Goal: Transaction & Acquisition: Purchase product/service

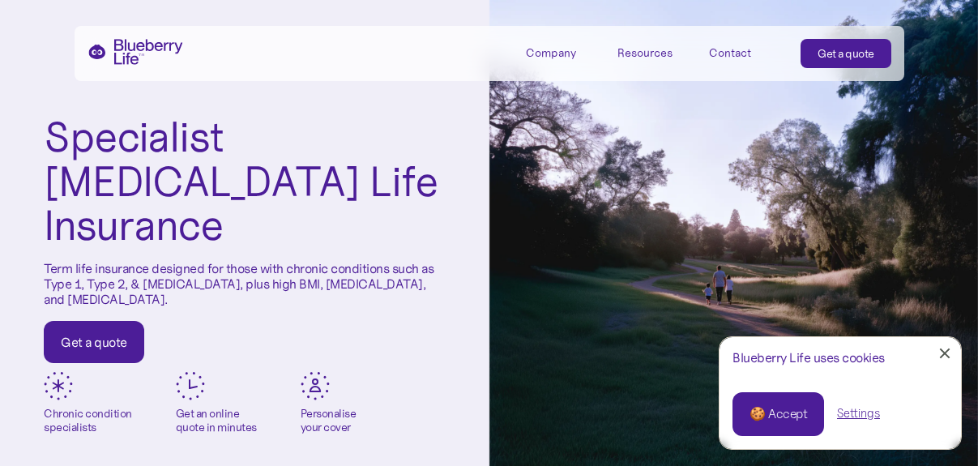
click at [97, 334] on div "Get a quote" at bounding box center [94, 342] width 66 height 16
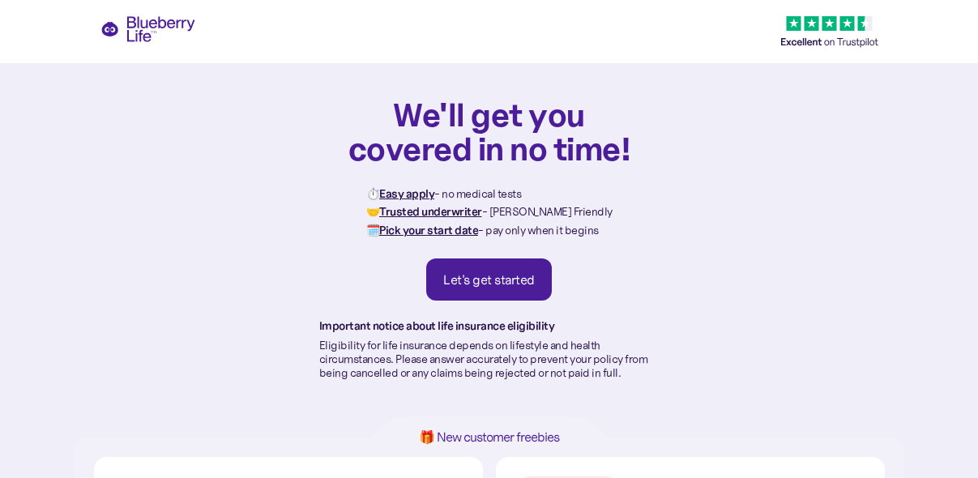
click at [493, 276] on div "Let's get started" at bounding box center [489, 280] width 92 height 16
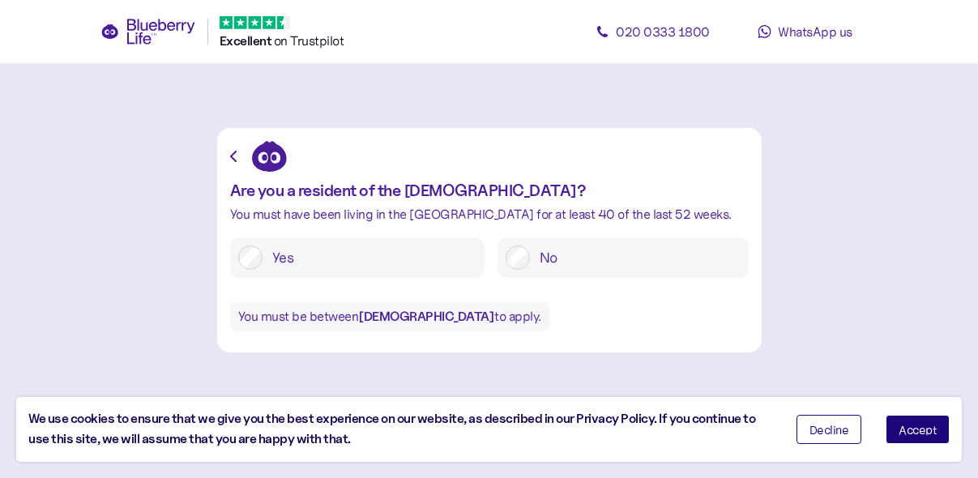
click at [289, 264] on label "Yes" at bounding box center [370, 258] width 214 height 24
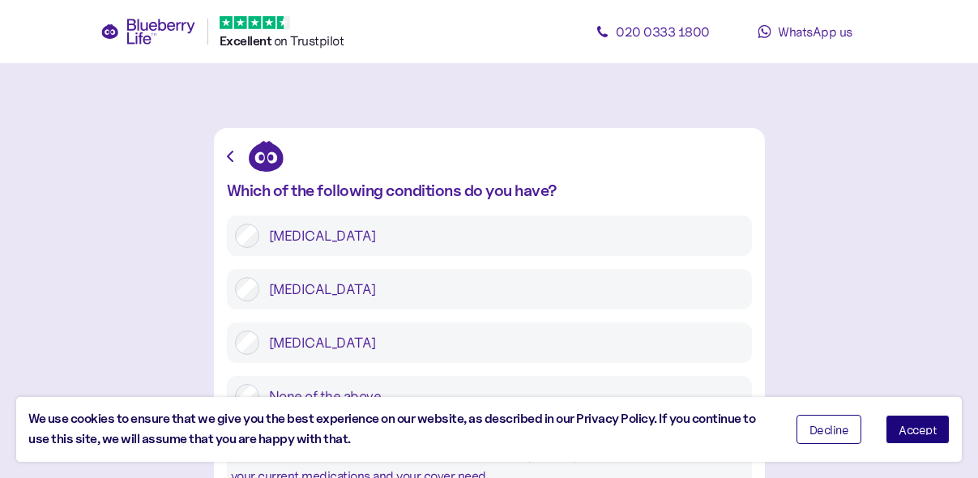
click at [293, 286] on label "[MEDICAL_DATA]" at bounding box center [501, 289] width 485 height 24
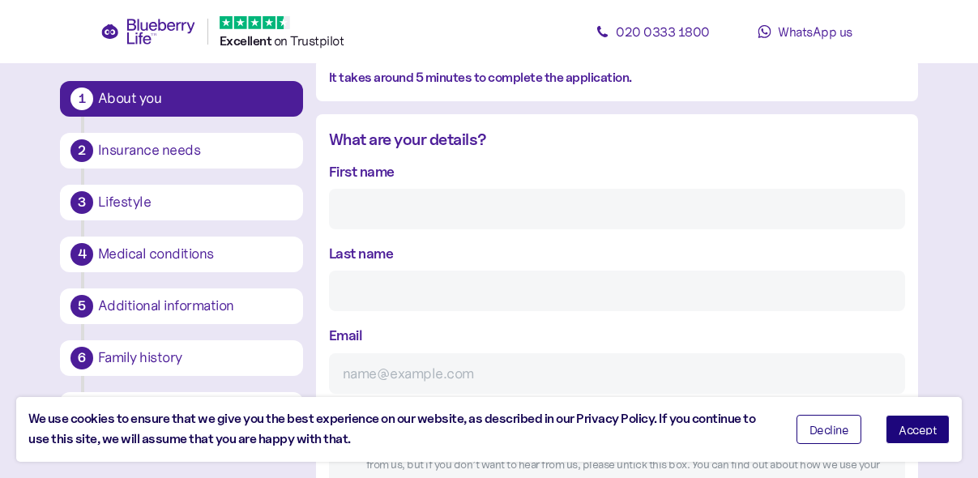
scroll to position [161, 0]
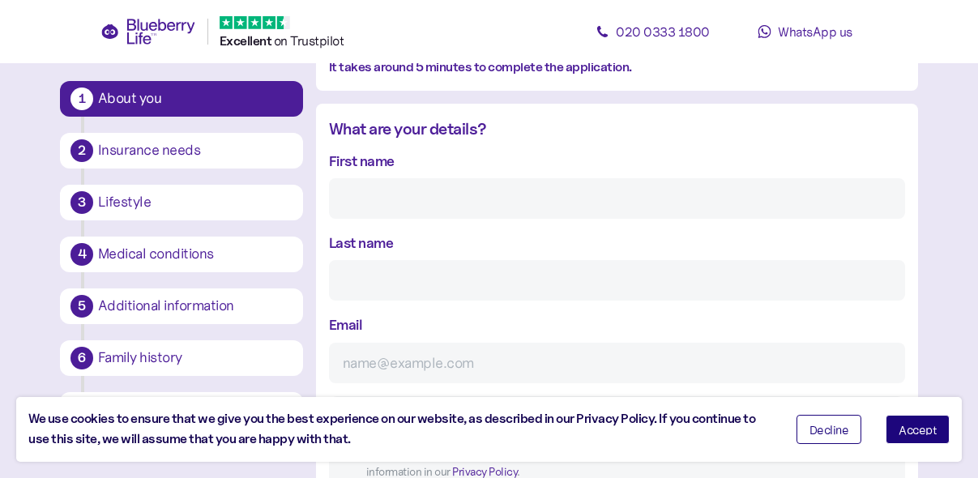
click at [423, 163] on div "First name" at bounding box center [617, 184] width 576 height 69
click at [425, 200] on input "First name" at bounding box center [617, 198] width 576 height 41
type input "[PERSON_NAME]"
type input "Molyneux"
type input "**********"
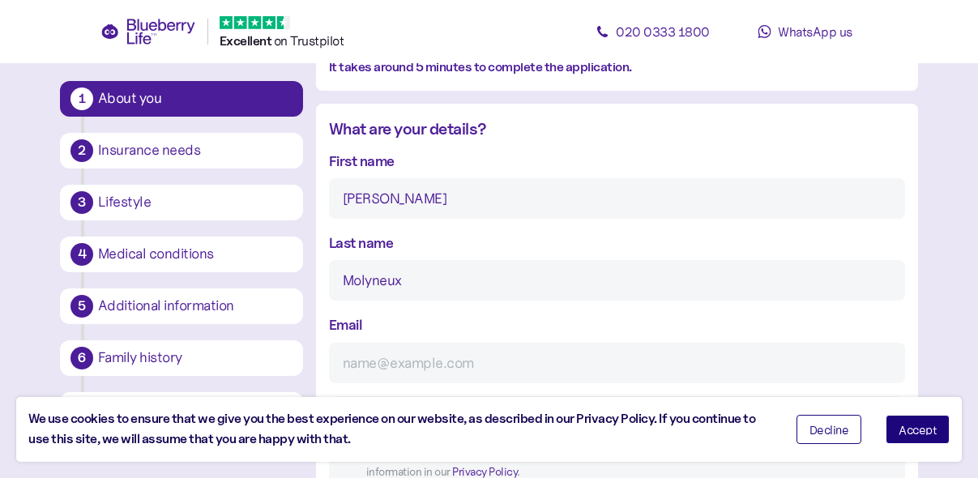
type input "**********"
type input "********"
type input "*******"
click at [446, 371] on input "Email" at bounding box center [617, 363] width 576 height 41
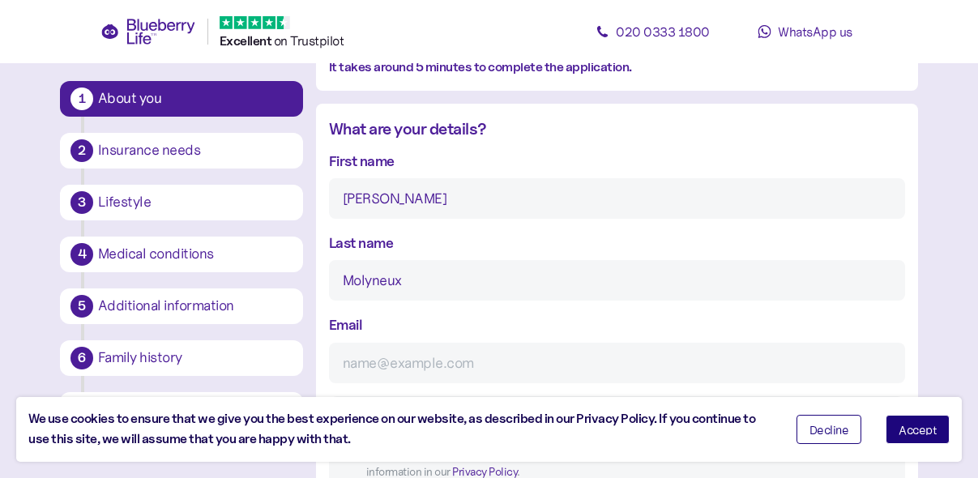
type input "[EMAIL_ADDRESS][DOMAIN_NAME]"
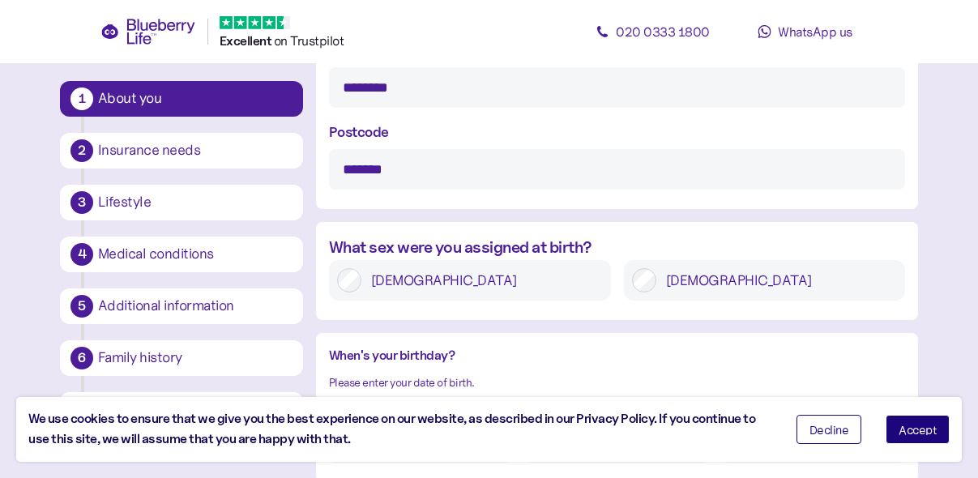
scroll to position [1030, 0]
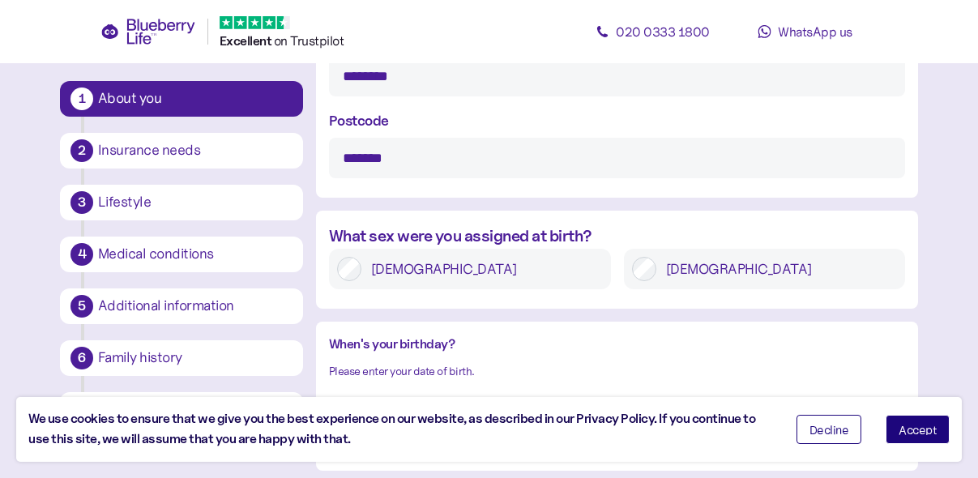
click at [923, 429] on span "Accept" at bounding box center [918, 429] width 38 height 11
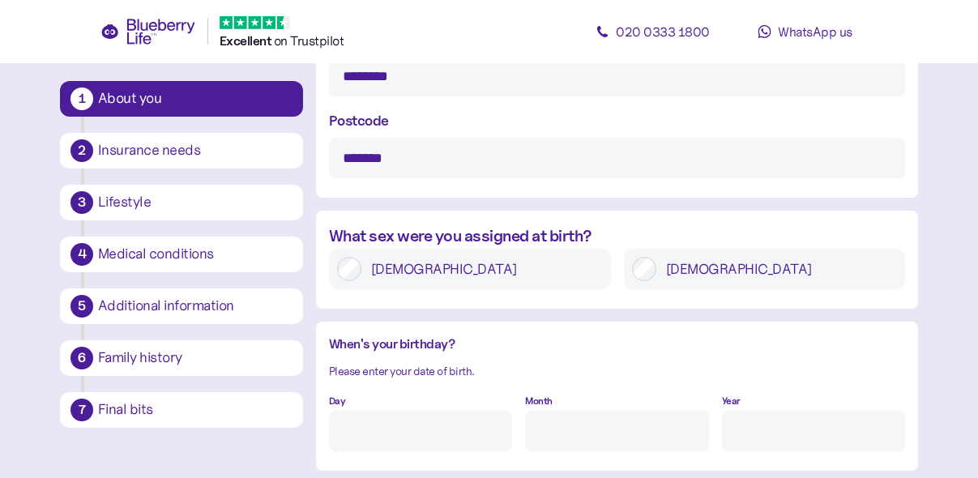
click at [400, 273] on label "[DEMOGRAPHIC_DATA]" at bounding box center [483, 269] width 242 height 24
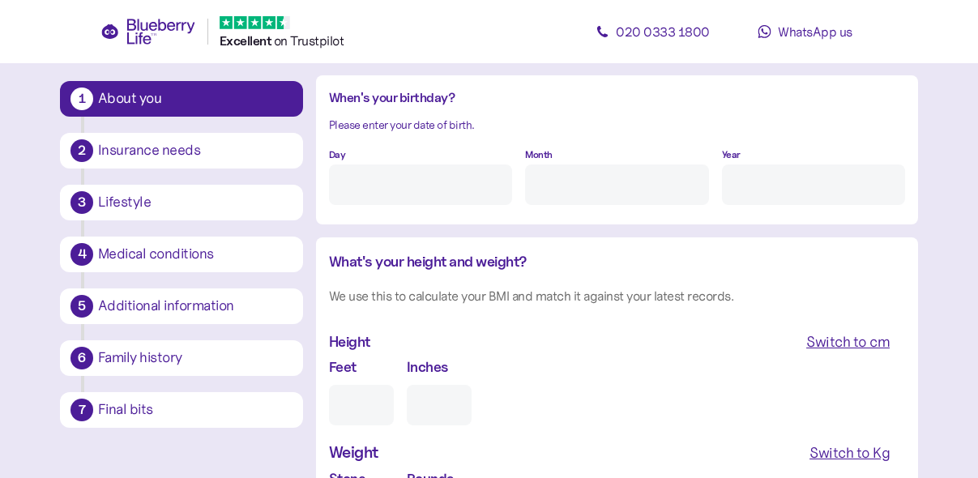
scroll to position [1281, 0]
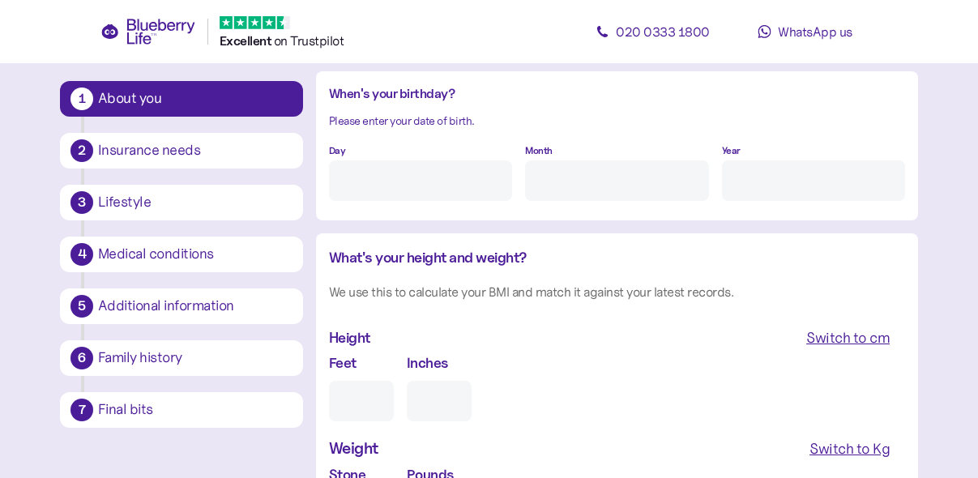
click at [370, 151] on div "Day" at bounding box center [420, 170] width 183 height 62
click at [391, 190] on input "Day" at bounding box center [420, 181] width 183 height 41
type input "5"
click at [537, 186] on input "Month" at bounding box center [616, 181] width 183 height 41
type input "1"
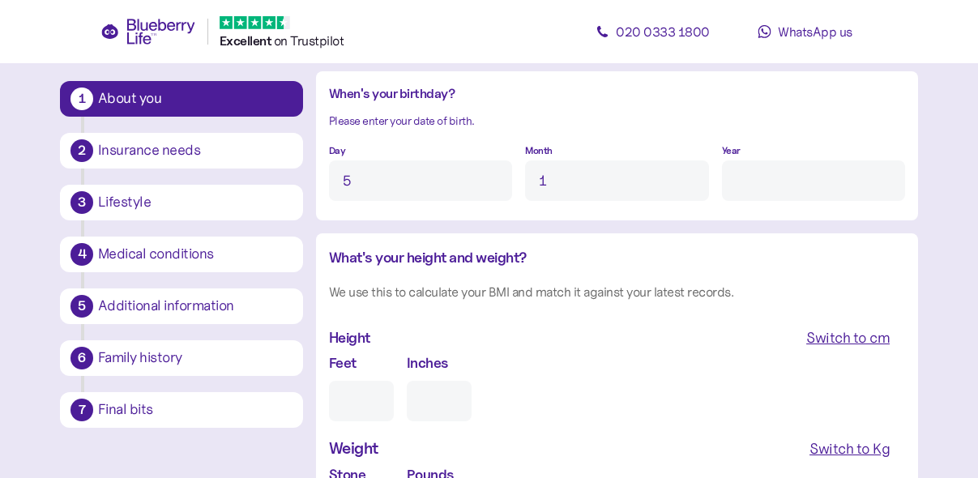
click at [715, 180] on div "Day 5 Month 1 Year" at bounding box center [617, 170] width 576 height 62
click at [749, 191] on input "Year" at bounding box center [813, 181] width 183 height 41
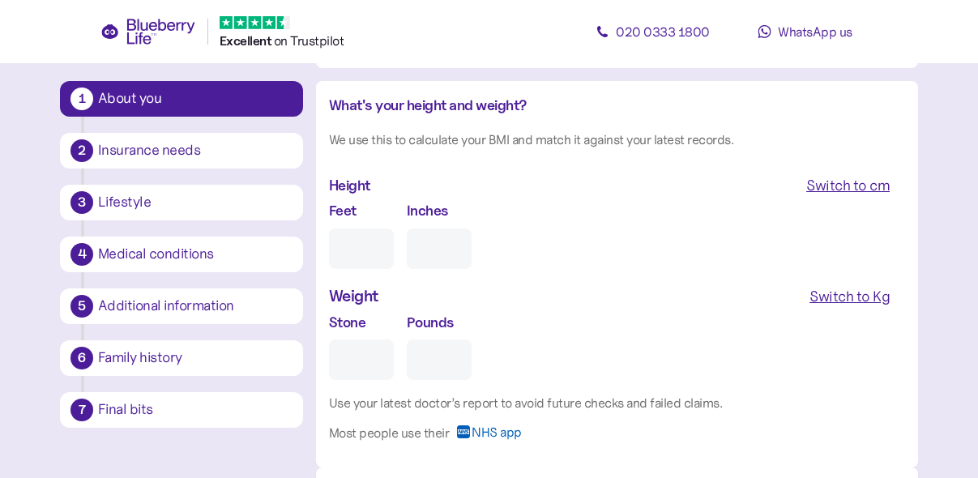
scroll to position [1448, 0]
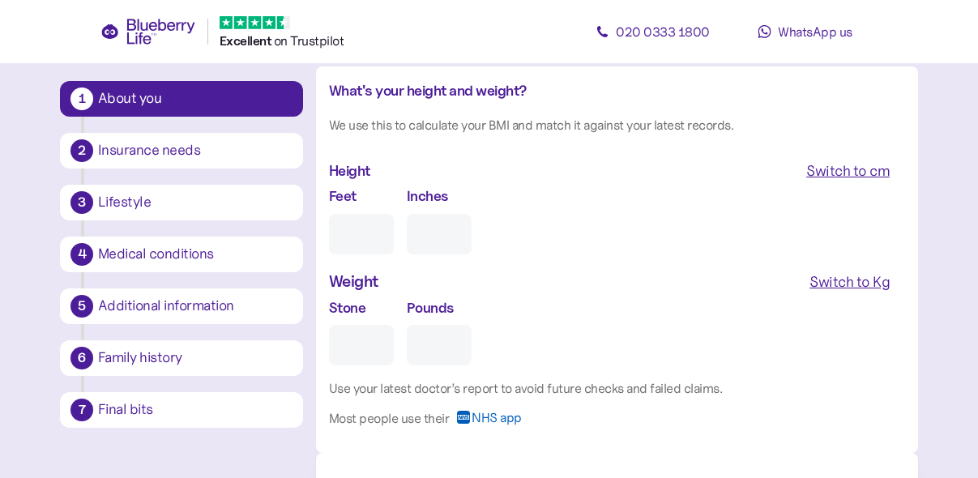
type input "****"
click at [352, 236] on input "Feet" at bounding box center [361, 234] width 65 height 41
type input "5"
type input "0"
type input "5"
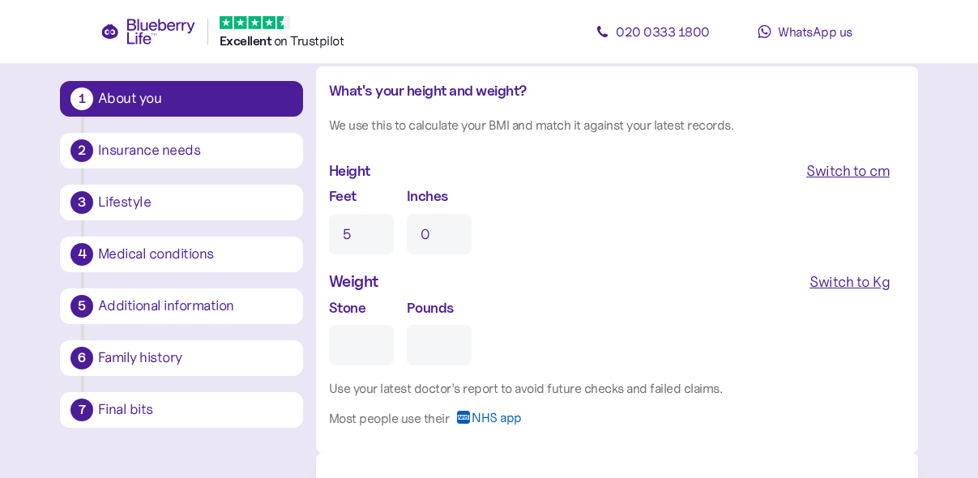
click at [428, 234] on input "0" at bounding box center [439, 234] width 65 height 41
type input "1"
click at [350, 337] on input "Stone" at bounding box center [361, 345] width 65 height 41
click at [831, 280] on div "Switch to Kg" at bounding box center [850, 282] width 80 height 23
click at [345, 340] on input "Kg" at bounding box center [398, 345] width 138 height 41
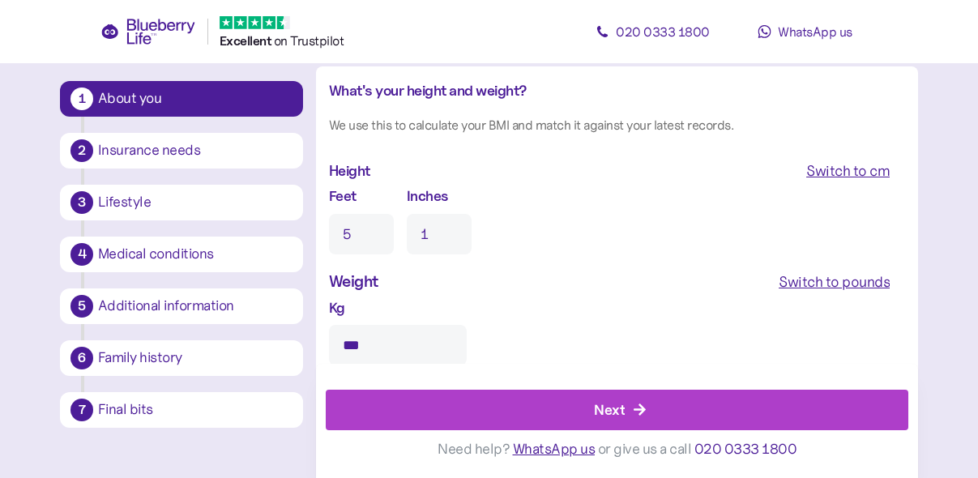
type input "***"
click at [642, 411] on icon "button" at bounding box center [640, 410] width 12 height 12
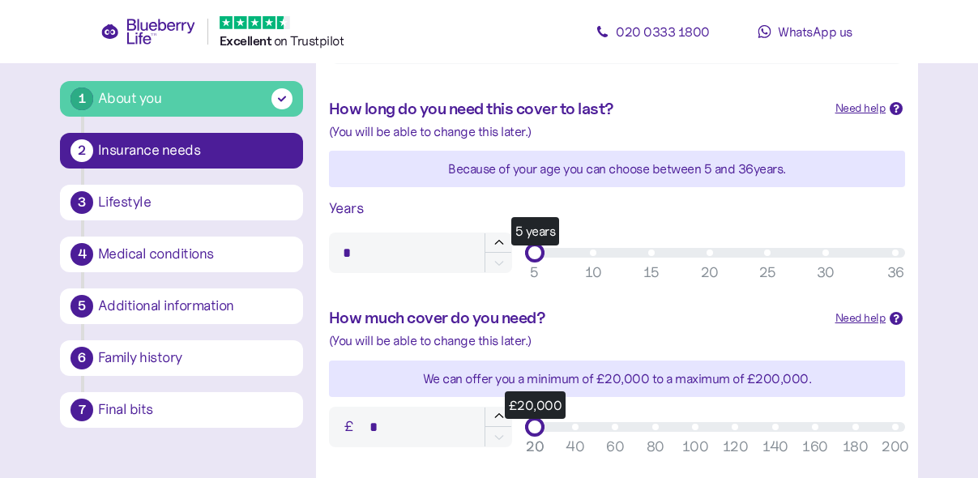
scroll to position [459, 0]
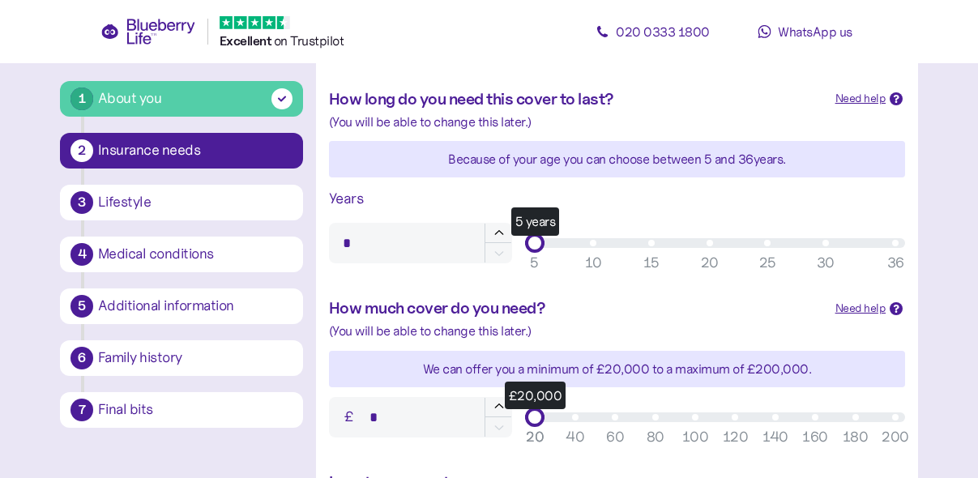
type input "**"
click at [770, 261] on div "25" at bounding box center [768, 263] width 17 height 22
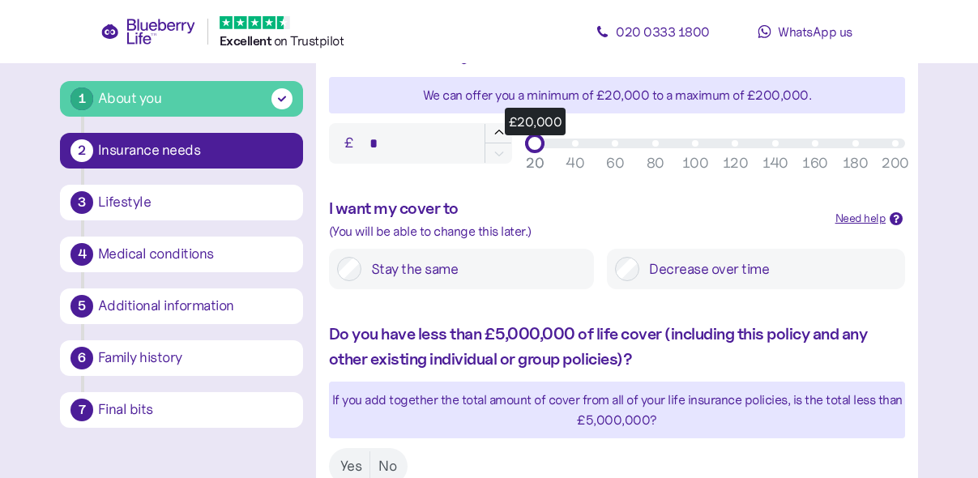
scroll to position [743, 0]
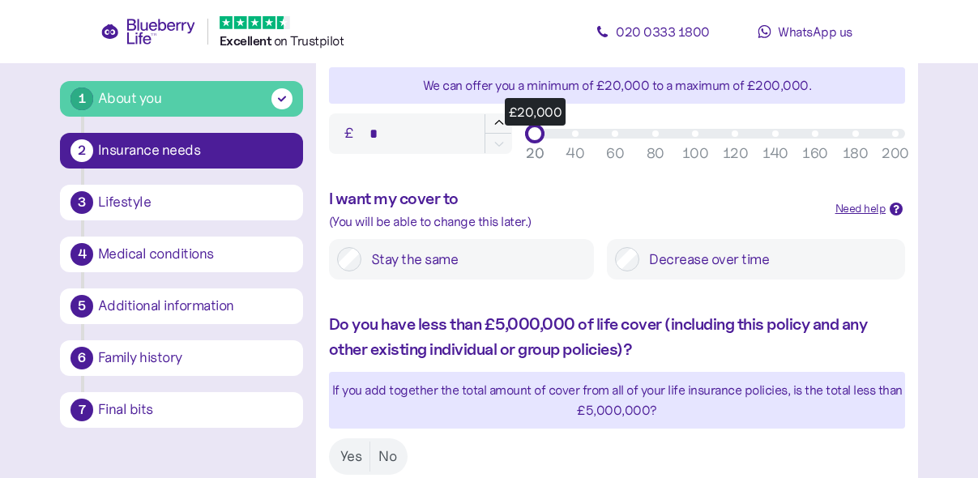
click at [438, 262] on label "Stay the same" at bounding box center [474, 259] width 225 height 24
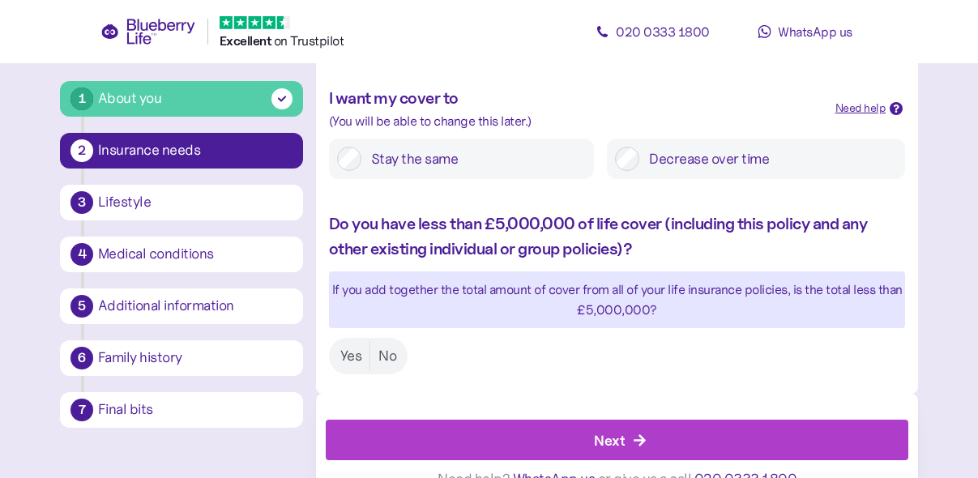
scroll to position [874, 0]
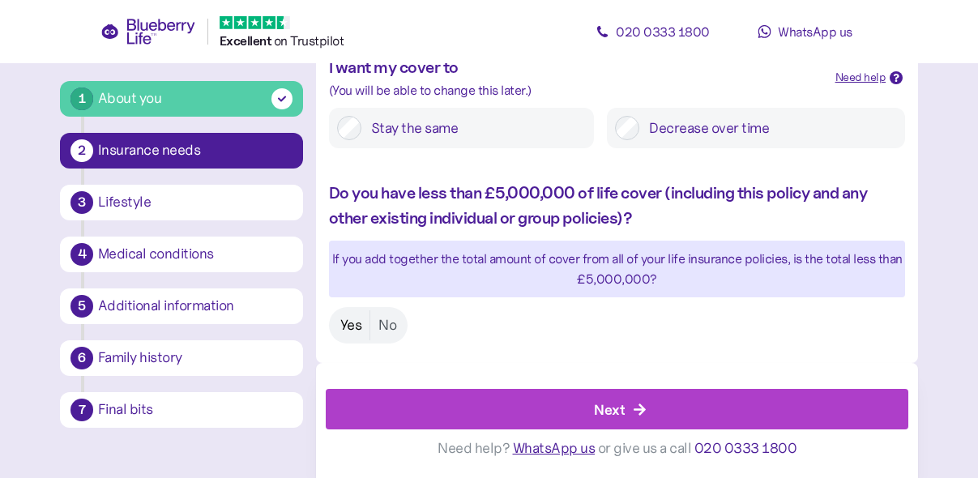
click at [352, 316] on label "Yes" at bounding box center [351, 325] width 38 height 30
click at [633, 409] on icon "button" at bounding box center [640, 410] width 15 height 15
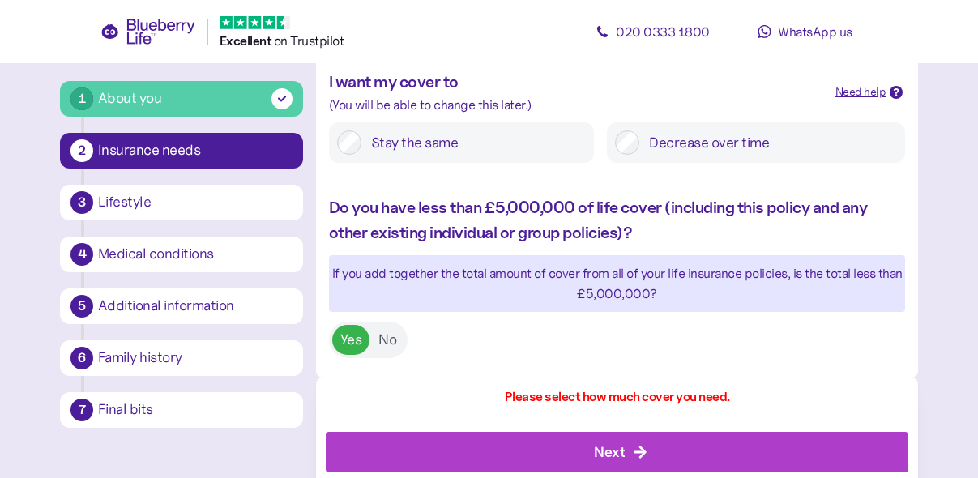
scroll to position [901, 0]
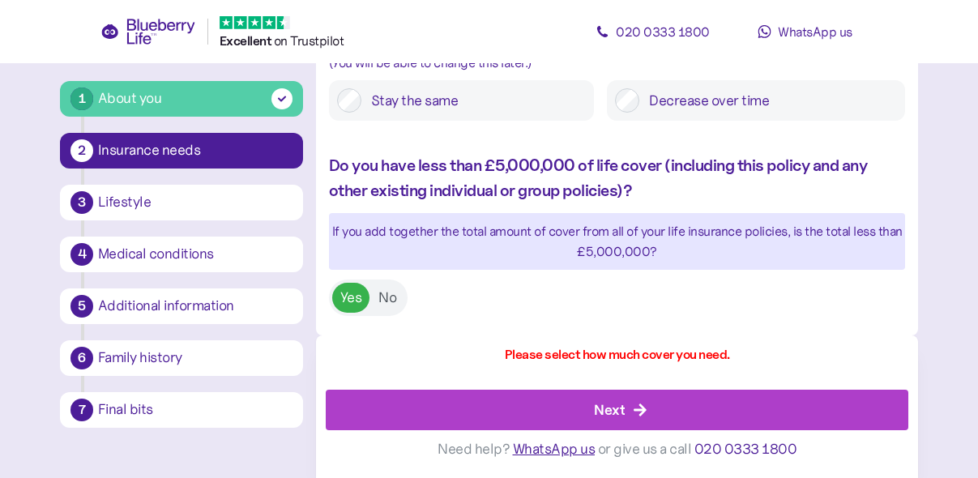
click at [644, 409] on icon "button" at bounding box center [640, 411] width 12 height 12
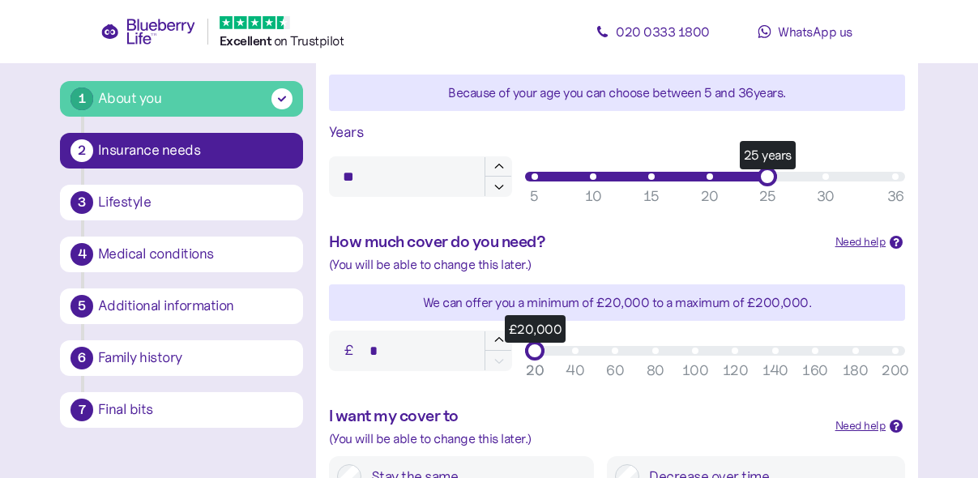
scroll to position [530, 0]
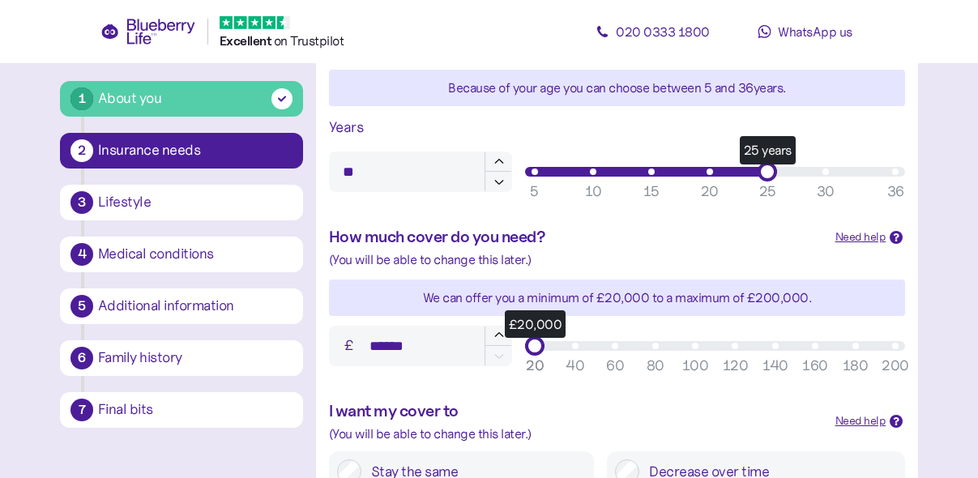
click at [535, 345] on div "£20,000" at bounding box center [534, 345] width 19 height 19
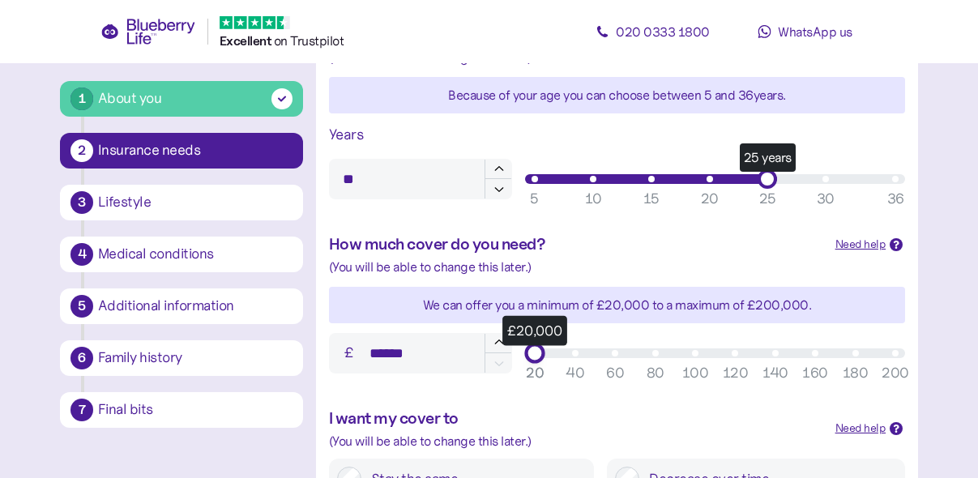
click at [508, 356] on div "£ ****** £20,000 20 40 60 80 100 120 140 160 180 200 20" at bounding box center [617, 354] width 589 height 54
type input "******"
click at [520, 356] on div "£20,000 20 40 60 80 100 120 140 160 180 200 20" at bounding box center [715, 353] width 393 height 32
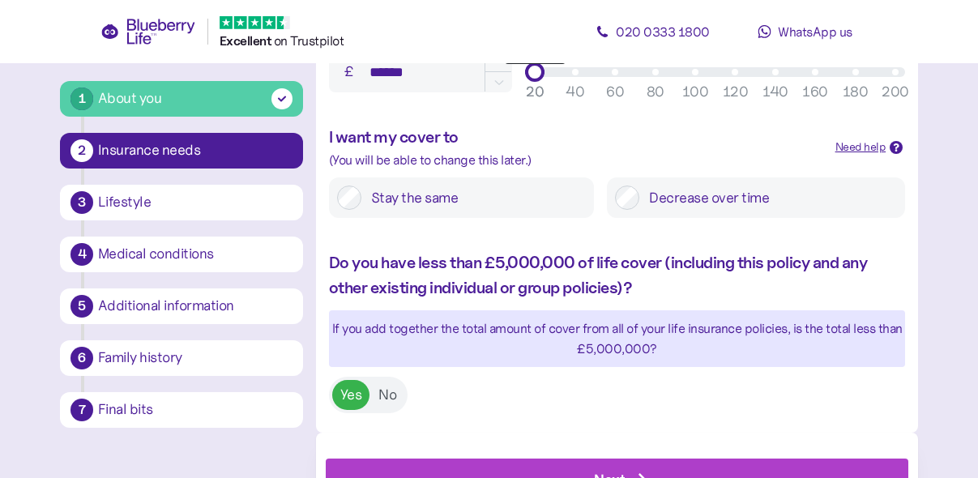
scroll to position [874, 0]
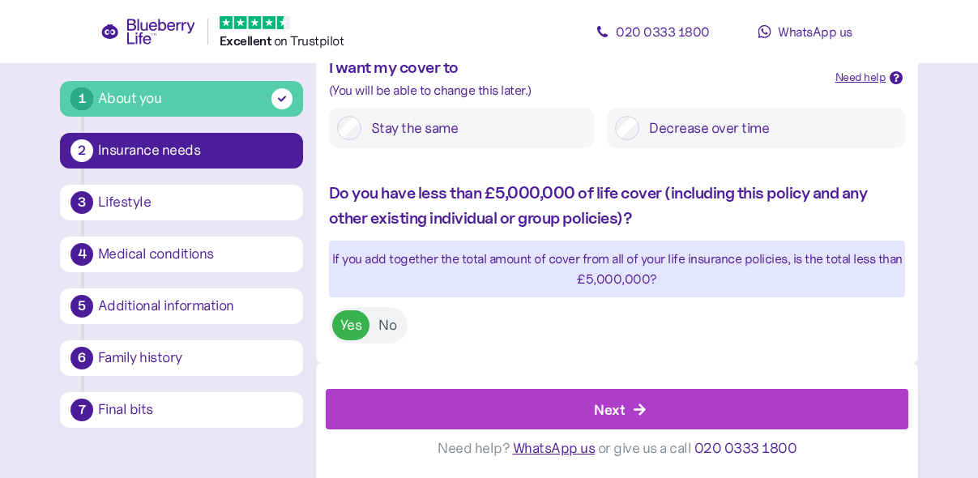
click at [620, 416] on div "Next" at bounding box center [609, 410] width 31 height 22
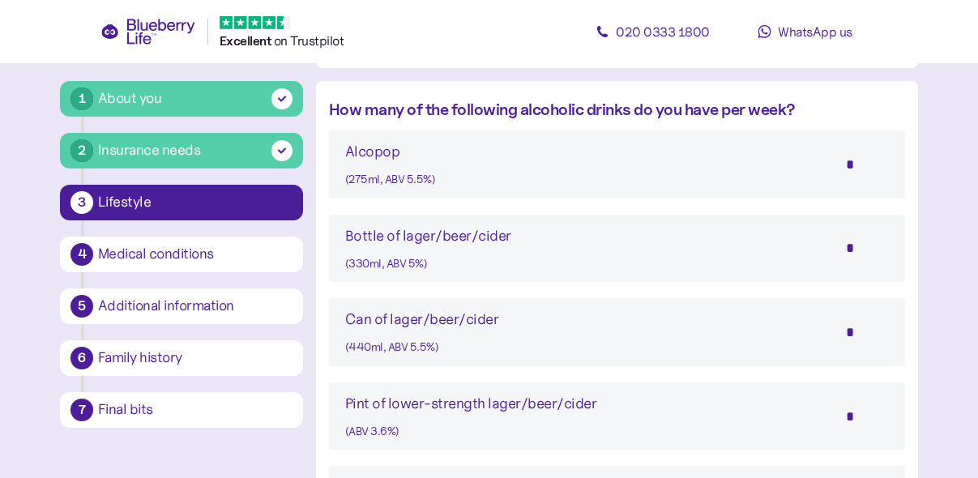
scroll to position [912, 0]
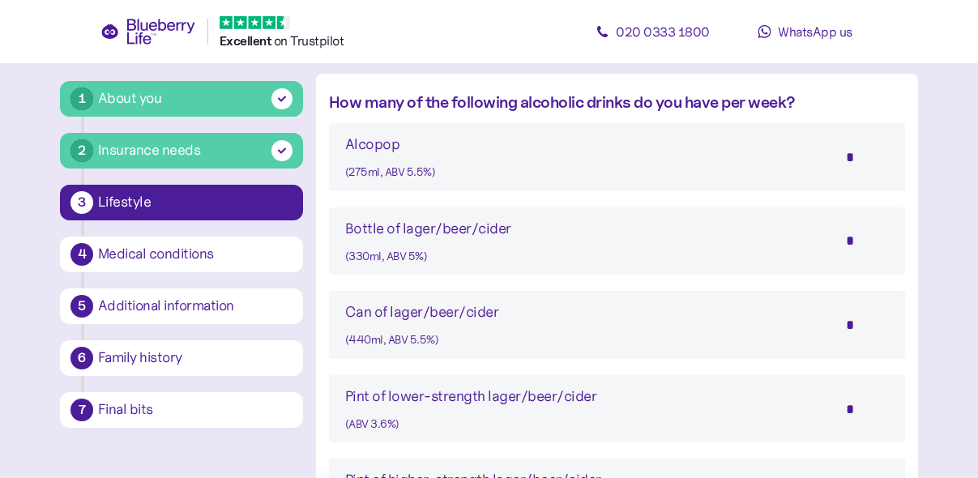
click at [868, 152] on input "*" at bounding box center [861, 157] width 57 height 41
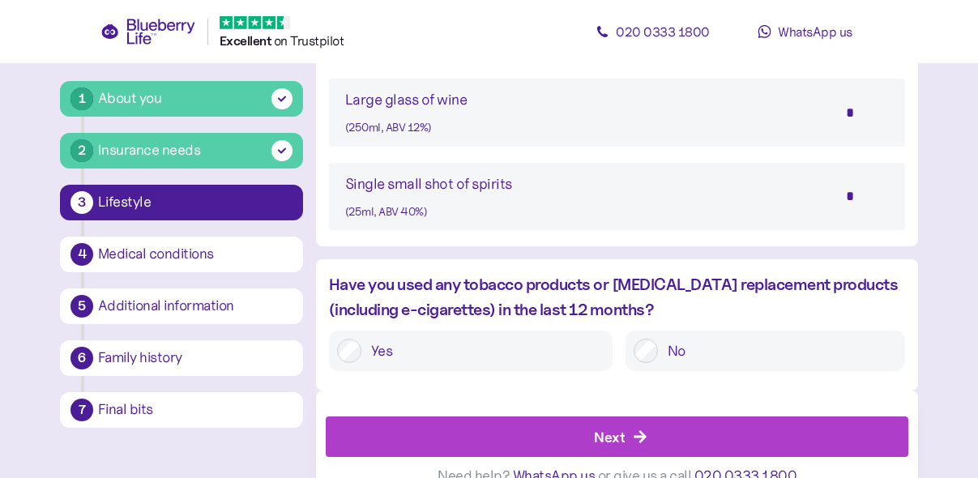
scroll to position [1572, 0]
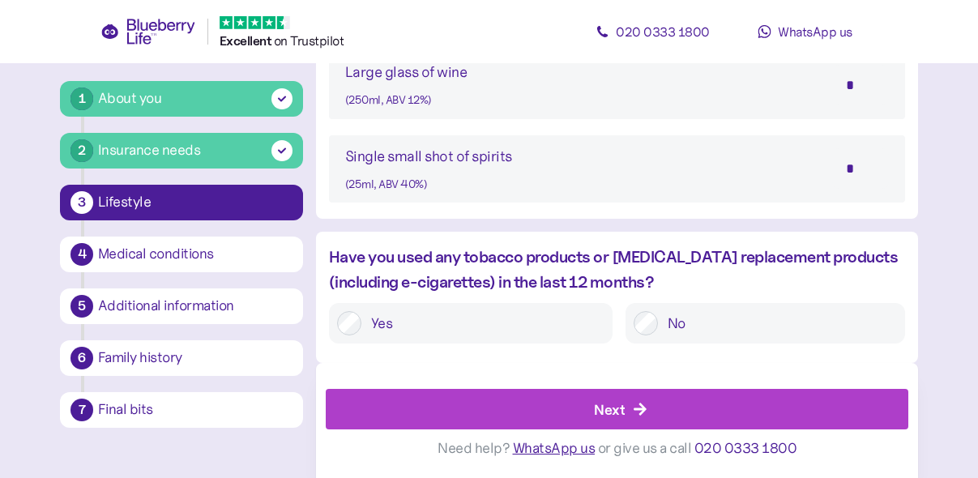
type input "*"
click at [684, 328] on label "No" at bounding box center [777, 323] width 239 height 24
click at [612, 411] on div "Next" at bounding box center [609, 410] width 31 height 22
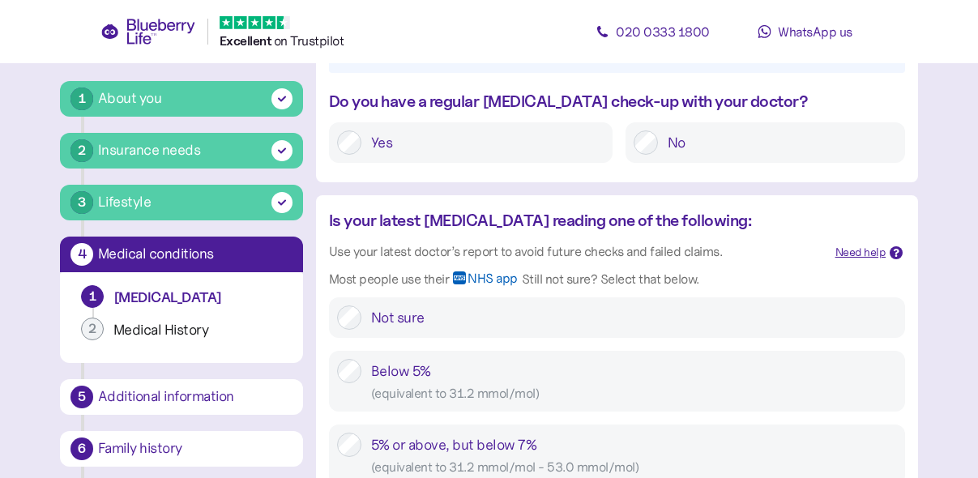
scroll to position [248, 0]
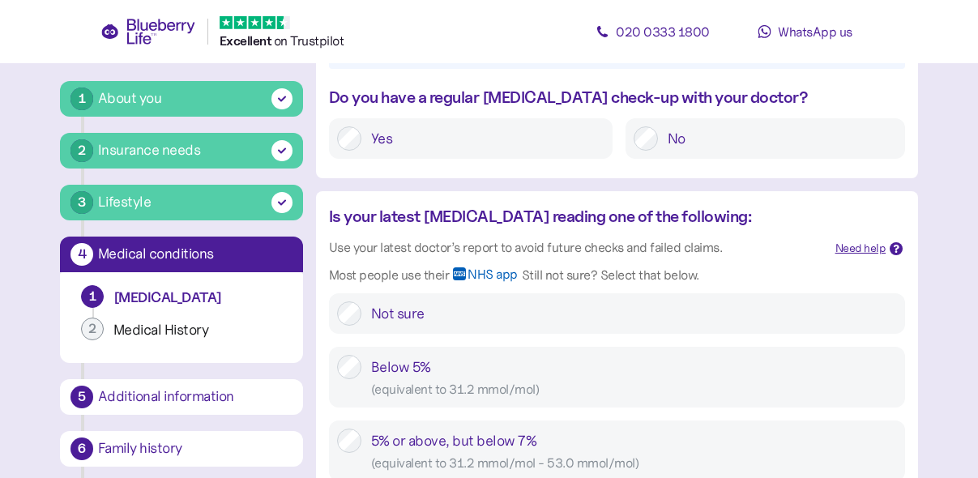
click at [380, 145] on label "Yes" at bounding box center [483, 138] width 243 height 24
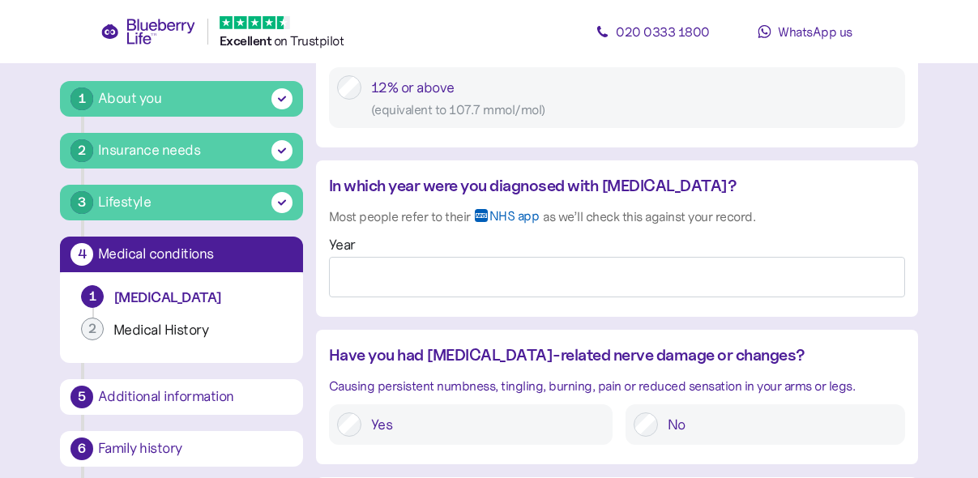
scroll to position [1297, 0]
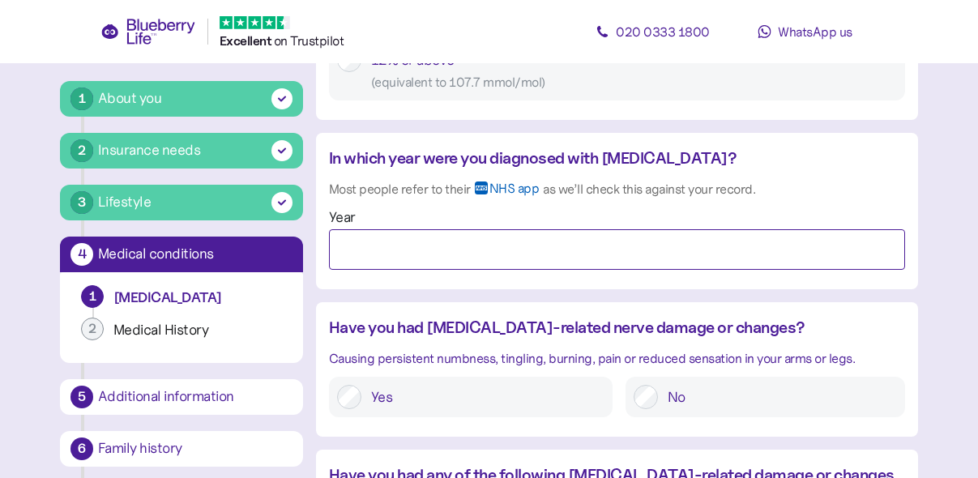
click at [404, 248] on input "Year" at bounding box center [617, 249] width 576 height 41
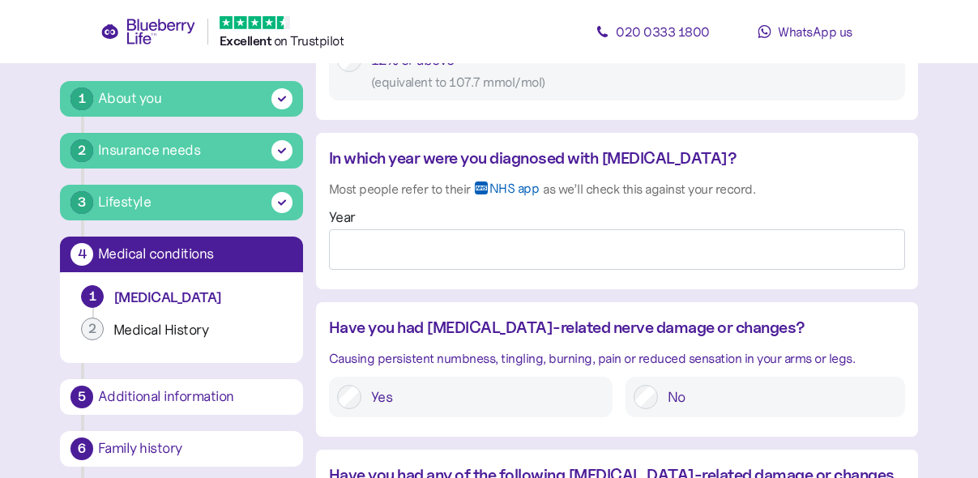
click at [500, 188] on span "NHS app" at bounding box center [515, 195] width 50 height 26
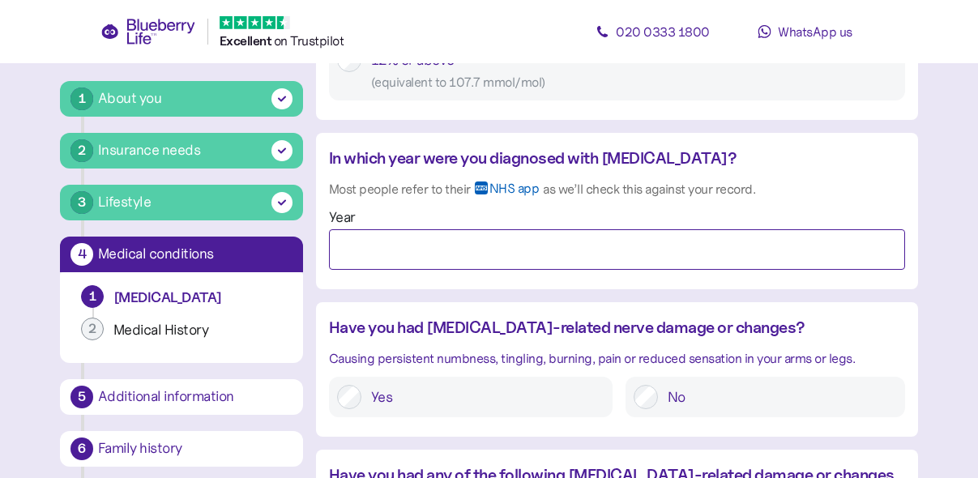
click at [386, 253] on input "Year" at bounding box center [617, 249] width 576 height 41
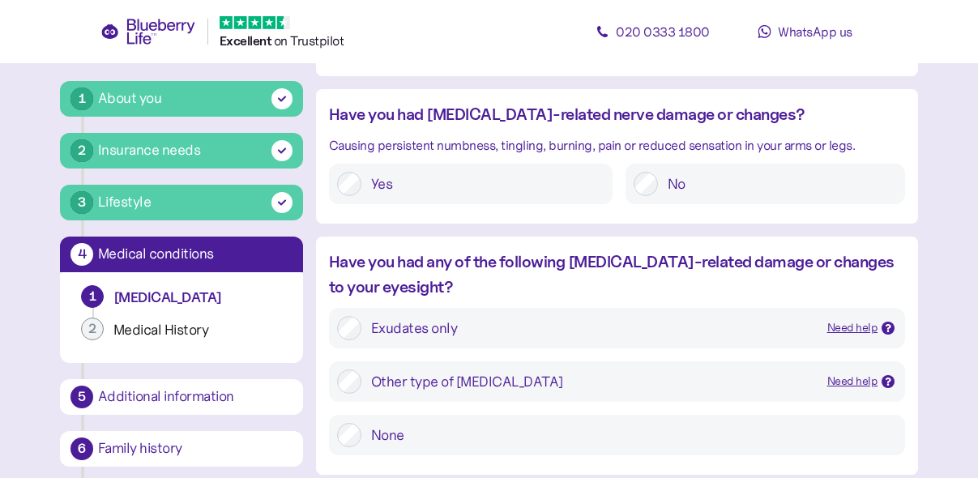
scroll to position [1514, 0]
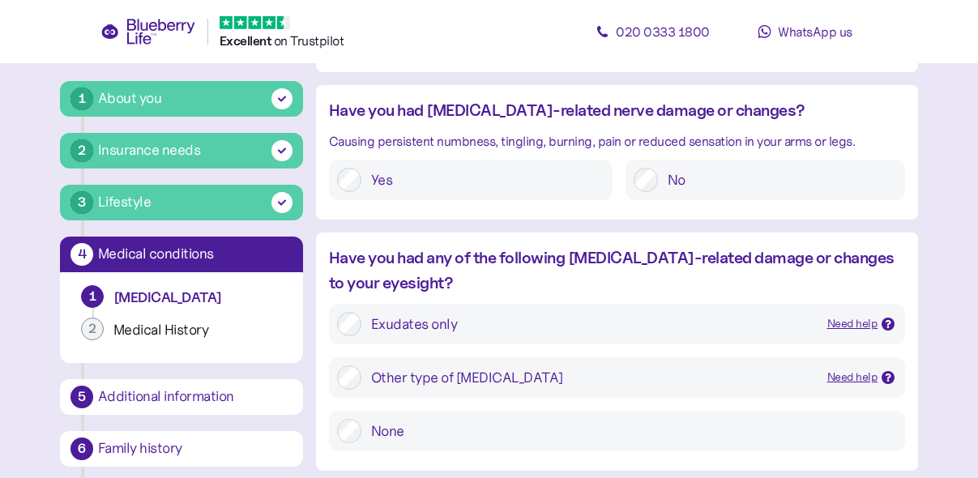
type input "****"
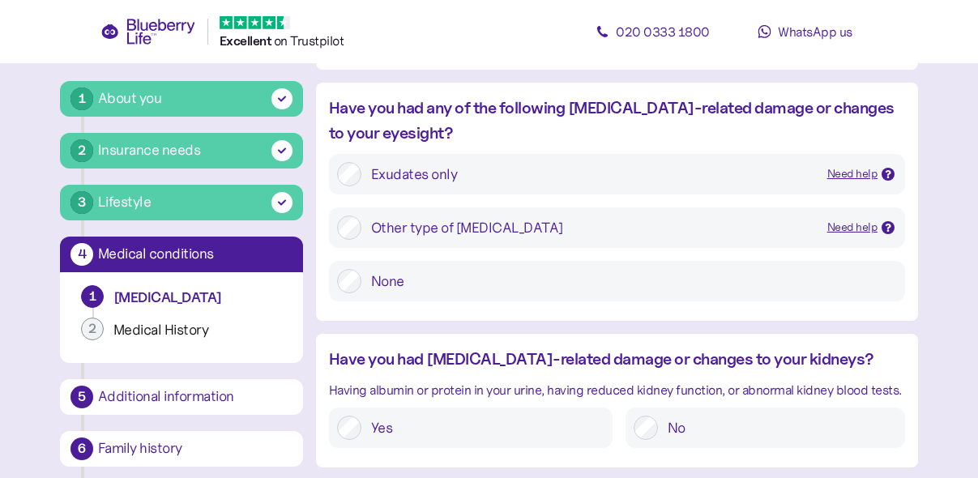
scroll to position [1669, 0]
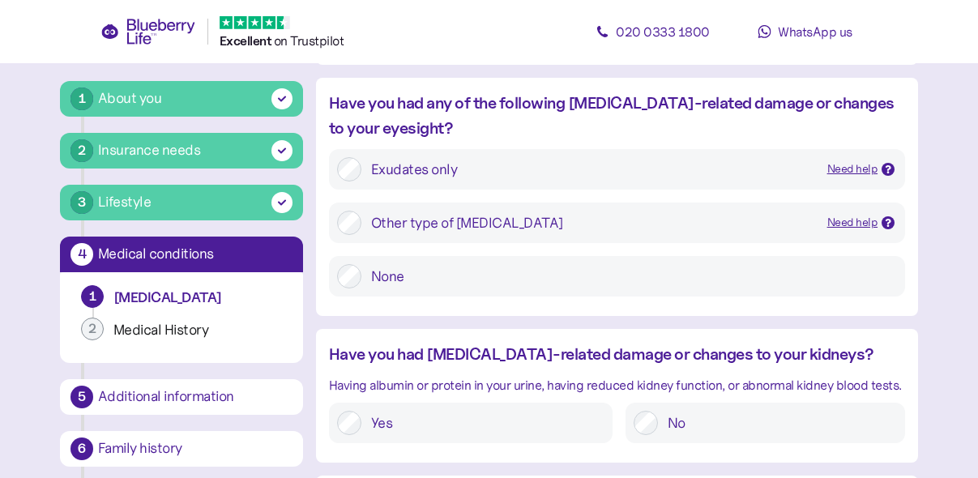
click at [842, 169] on div "Need help" at bounding box center [853, 170] width 51 height 18
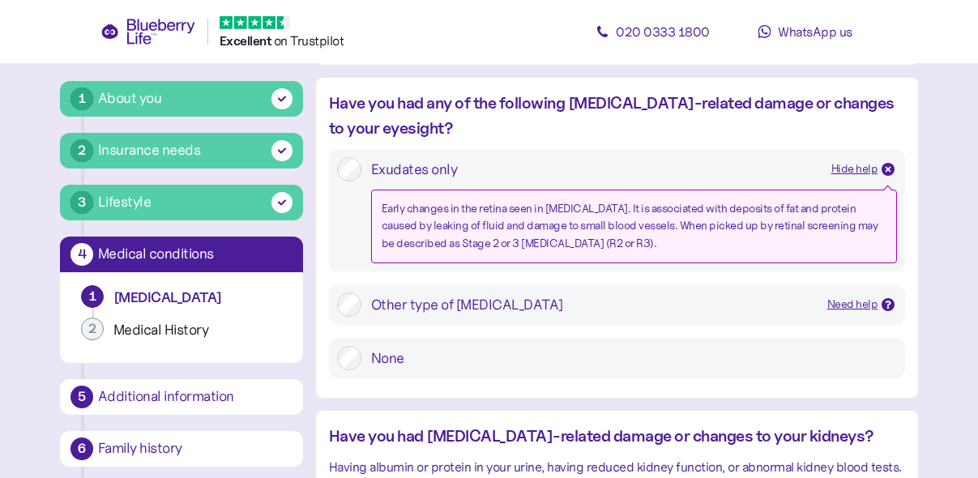
click at [889, 164] on div at bounding box center [888, 169] width 13 height 13
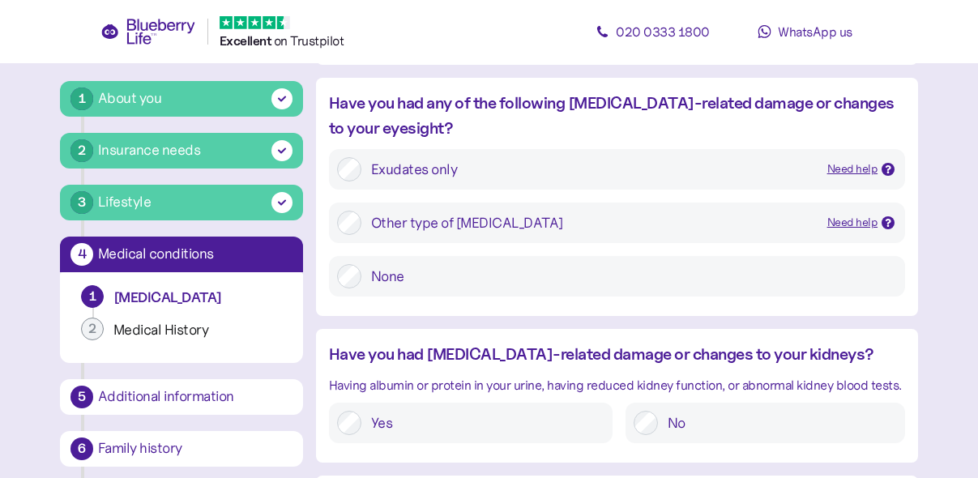
click at [889, 164] on div at bounding box center [888, 169] width 13 height 13
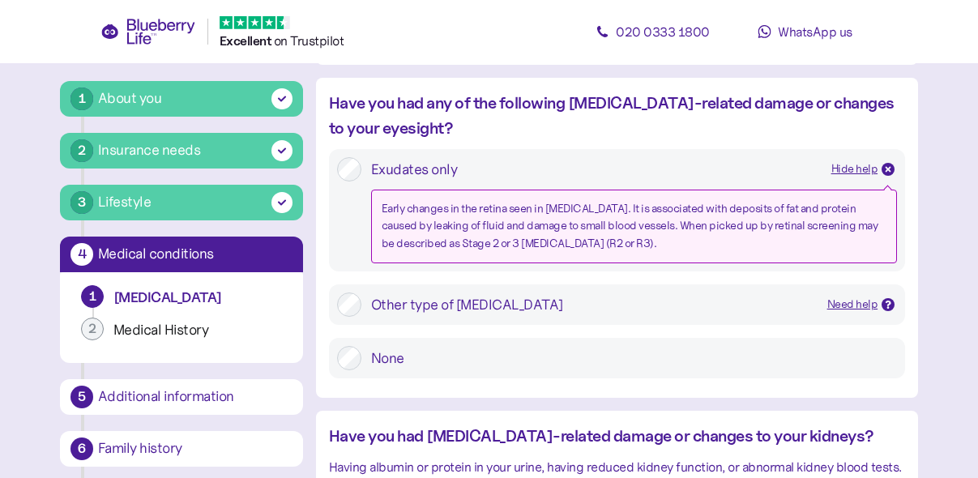
click at [888, 169] on icon at bounding box center [889, 169] width 6 height 6
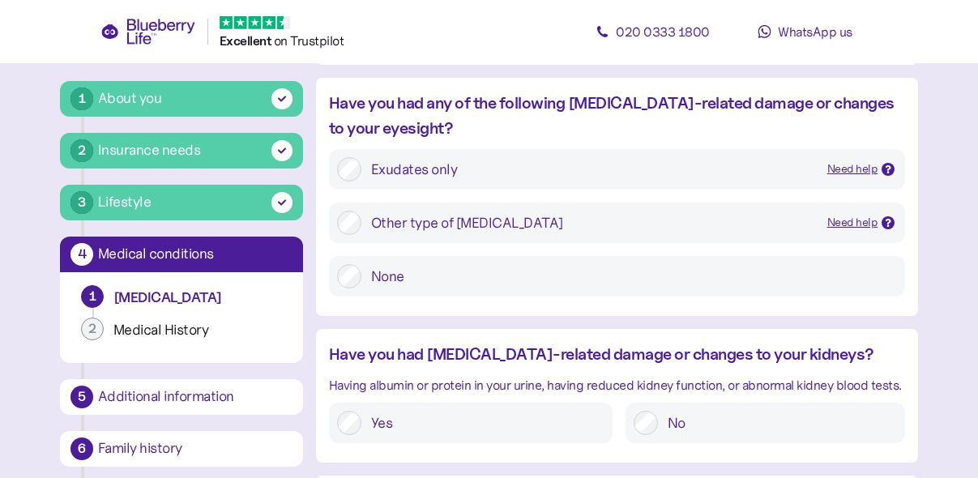
click at [850, 225] on div "Need help" at bounding box center [853, 223] width 51 height 18
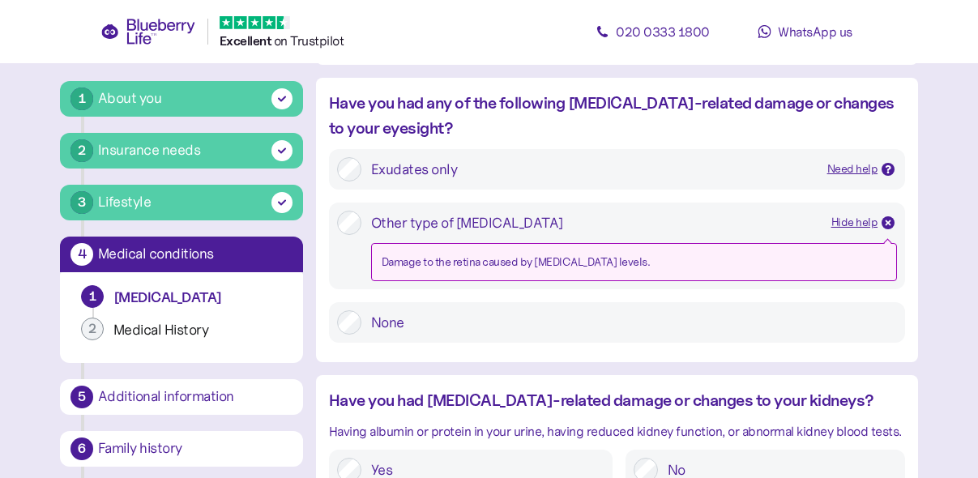
click at [889, 224] on icon at bounding box center [889, 223] width 6 height 6
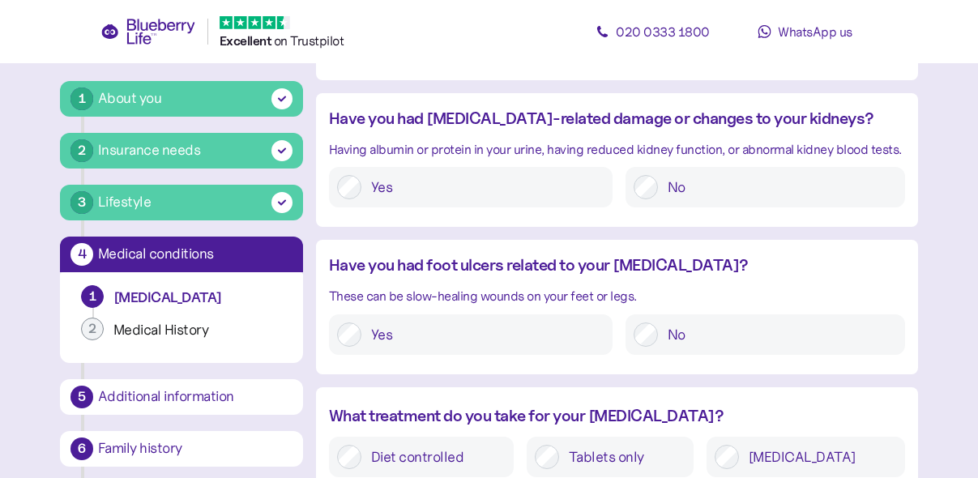
scroll to position [1909, 0]
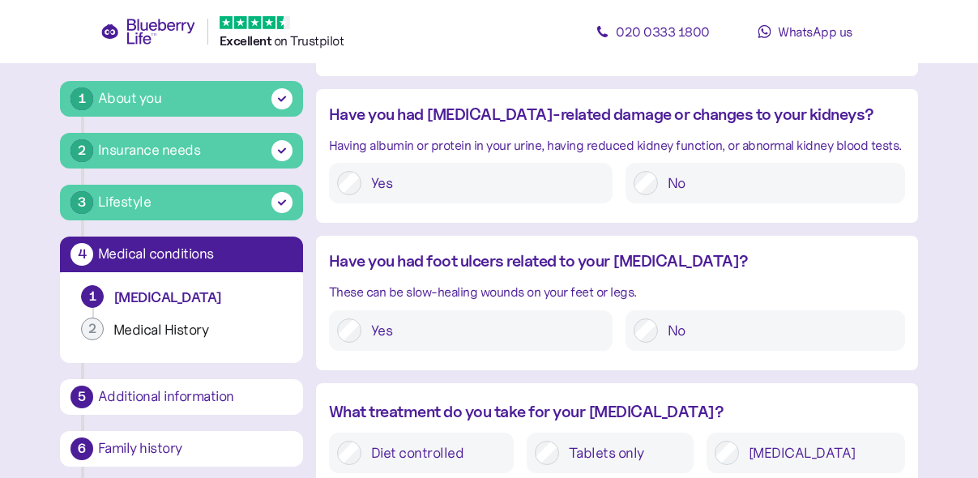
click at [677, 184] on label "No" at bounding box center [777, 183] width 239 height 24
click at [671, 332] on label "No" at bounding box center [777, 331] width 239 height 24
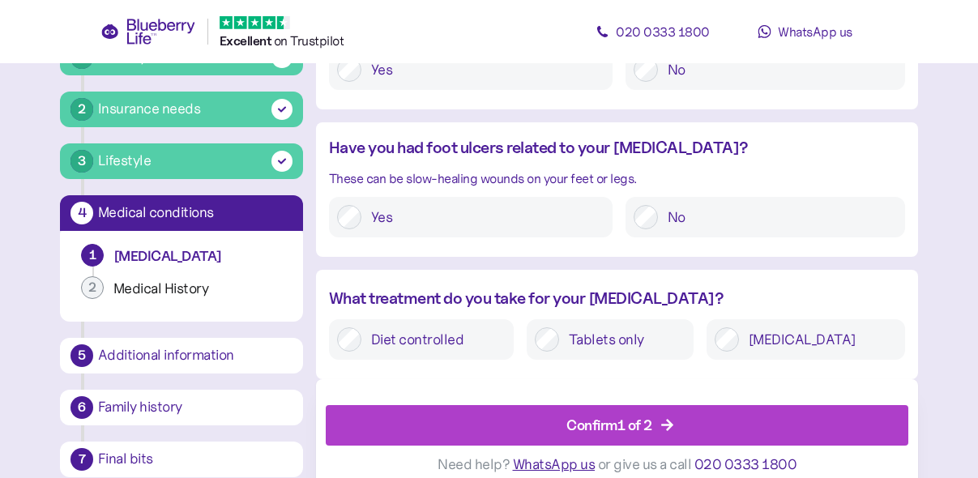
scroll to position [2038, 0]
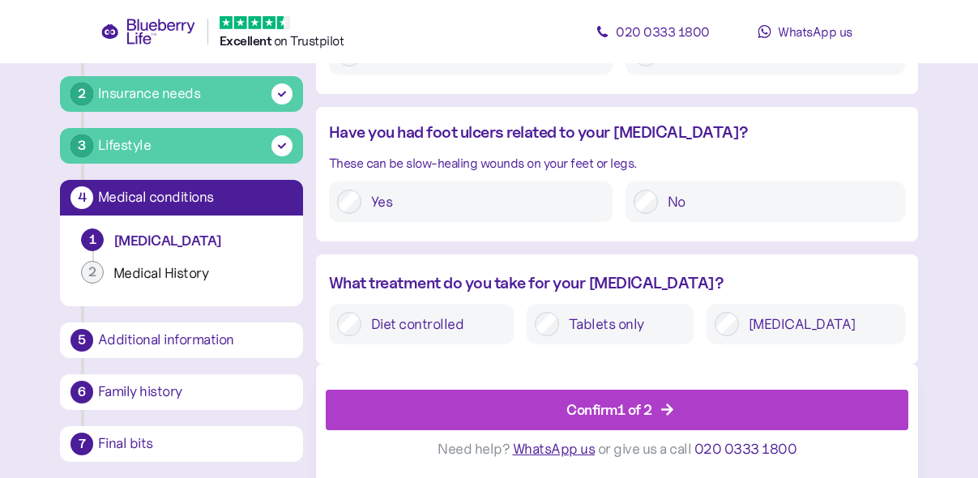
click at [814, 327] on label "[MEDICAL_DATA]" at bounding box center [818, 324] width 158 height 24
click at [696, 403] on div "Confirm 1 of 2" at bounding box center [621, 410] width 546 height 39
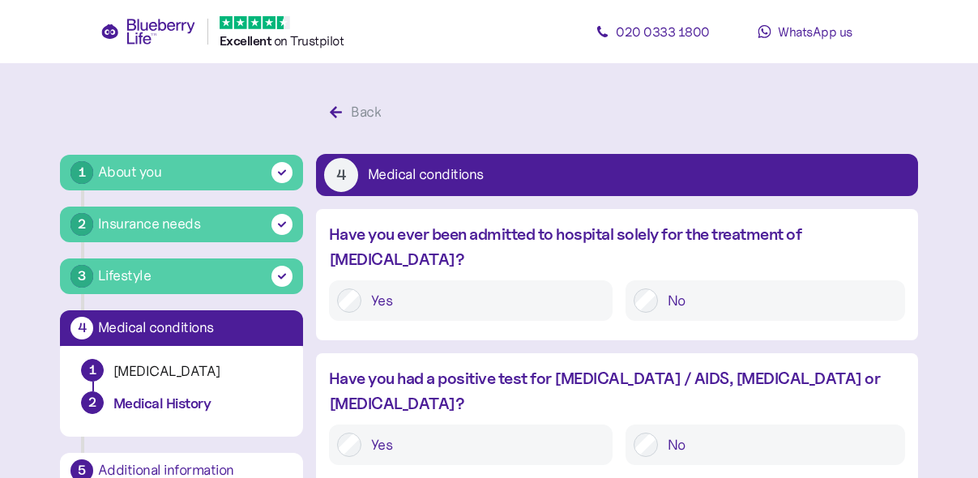
click at [680, 289] on label "No" at bounding box center [777, 301] width 239 height 24
click at [683, 433] on label "No" at bounding box center [777, 445] width 239 height 24
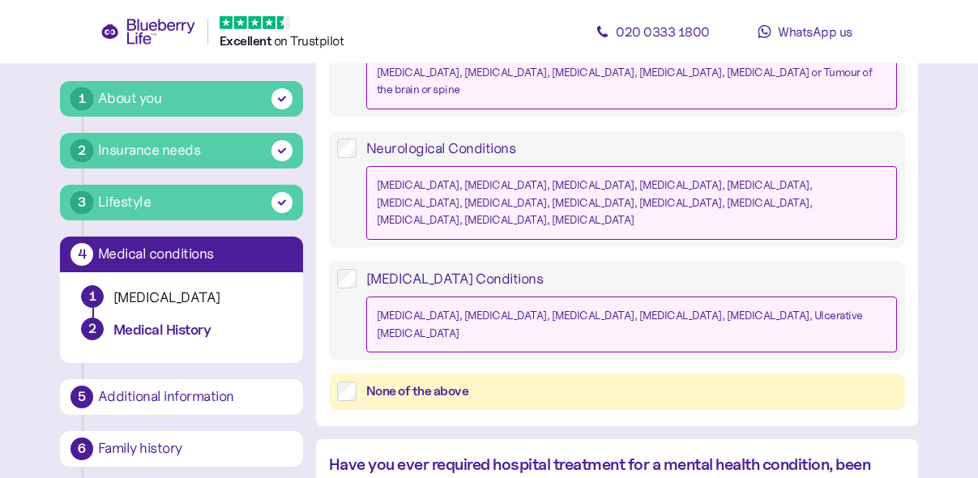
scroll to position [721, 0]
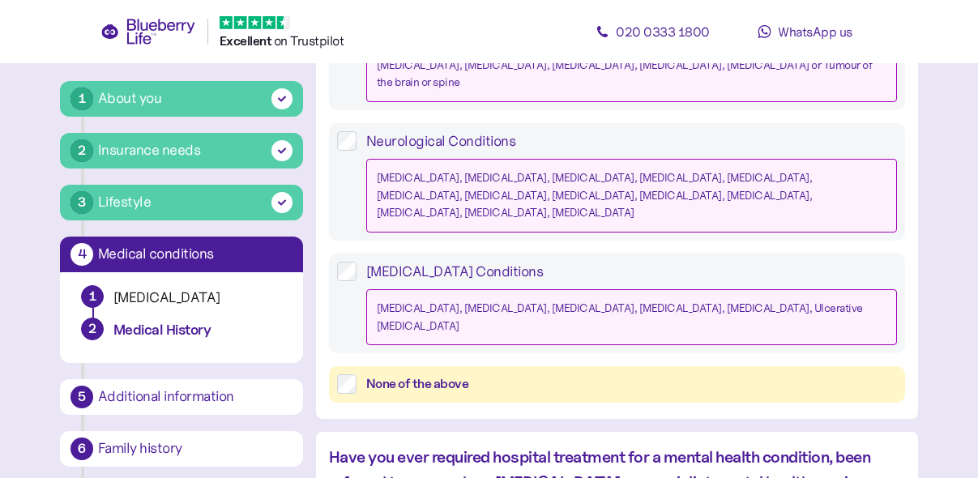
click at [437, 375] on div "None of the above" at bounding box center [631, 385] width 531 height 20
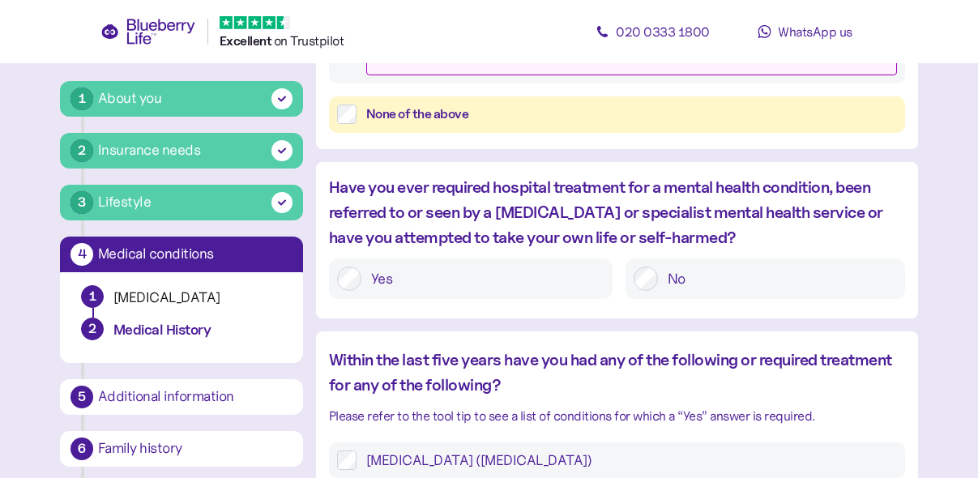
scroll to position [995, 0]
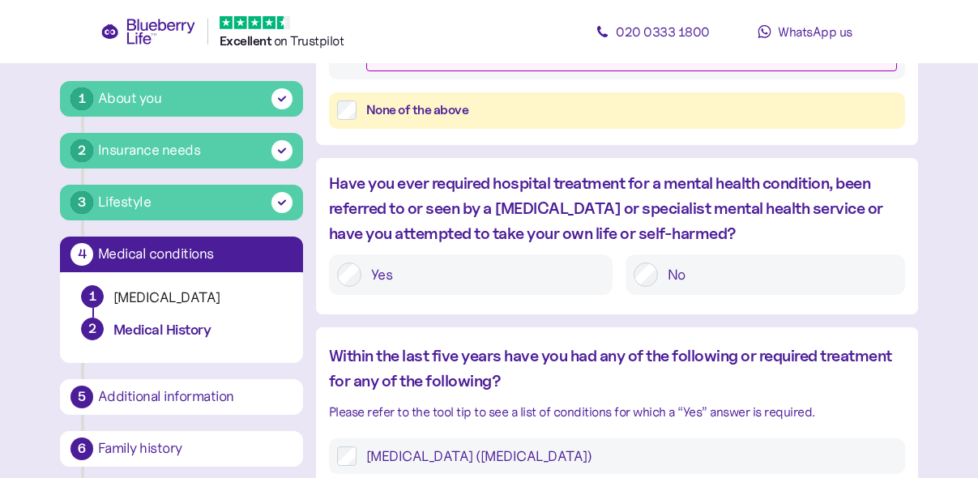
click at [682, 263] on label "No" at bounding box center [777, 275] width 239 height 24
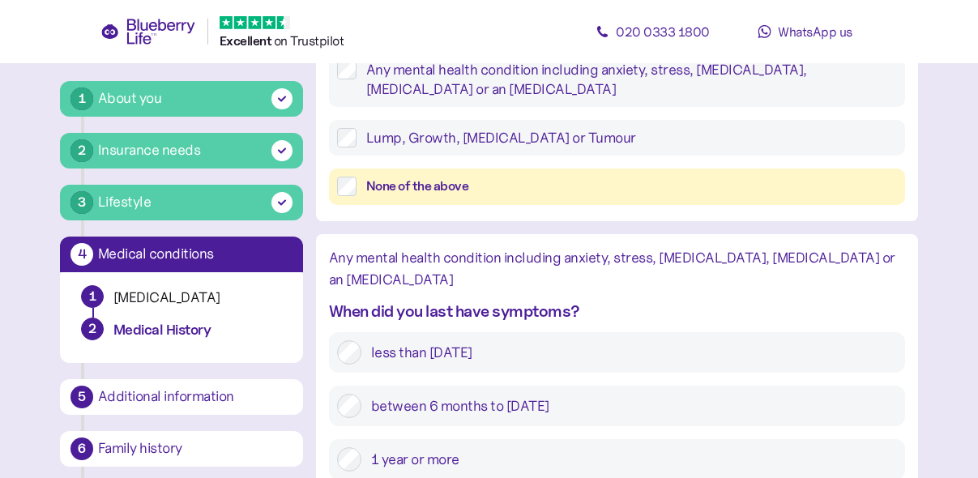
scroll to position [1976, 0]
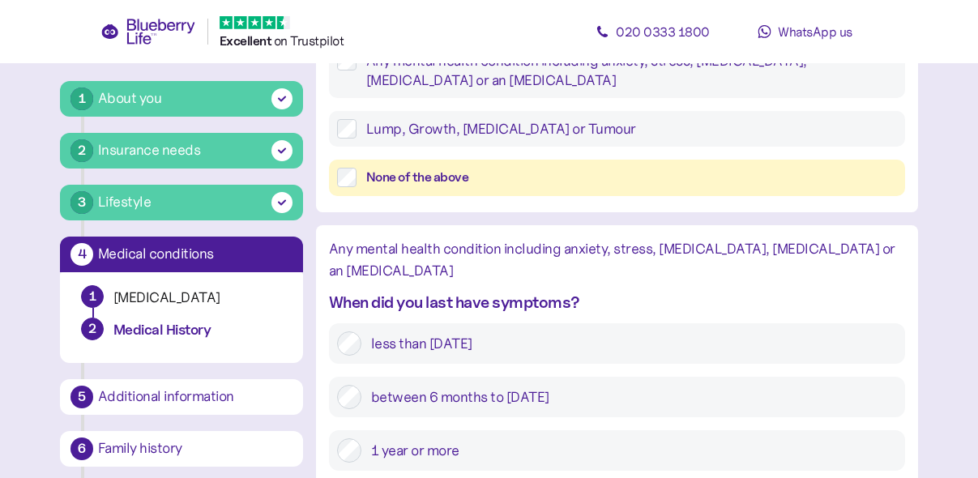
click at [422, 332] on label "less than [DATE]" at bounding box center [630, 344] width 536 height 24
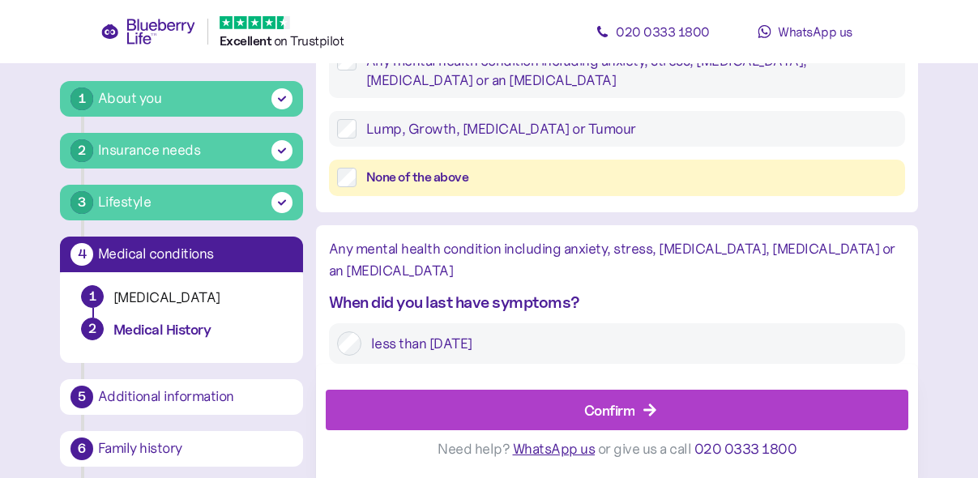
click at [620, 412] on div "Confirm" at bounding box center [609, 410] width 51 height 22
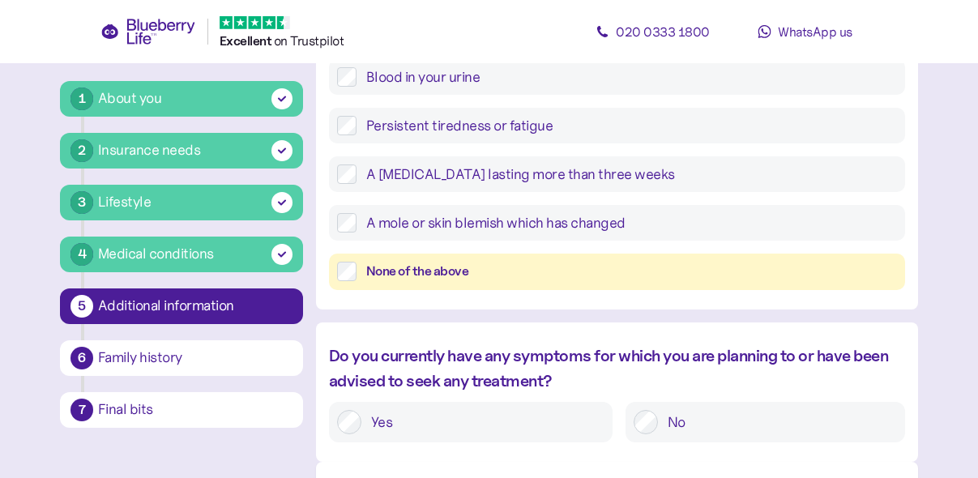
scroll to position [762, 0]
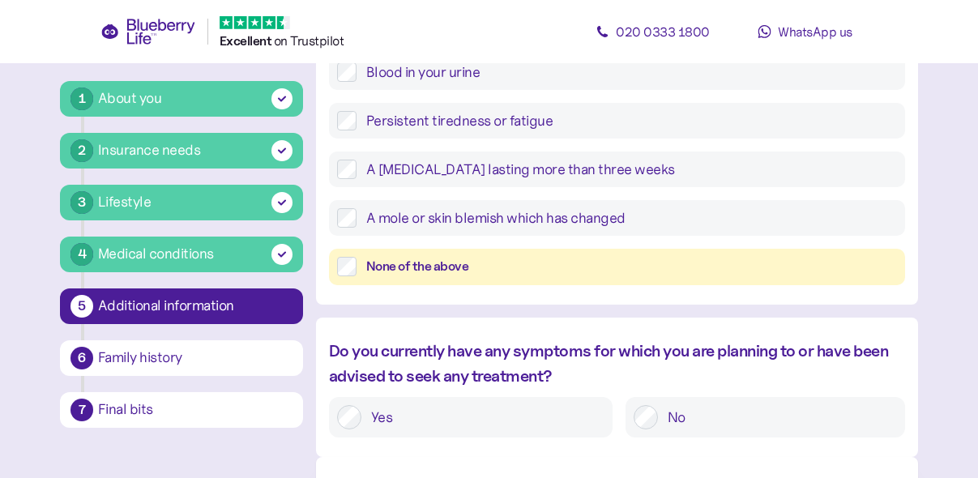
click at [413, 268] on div "None of the above" at bounding box center [631, 267] width 531 height 20
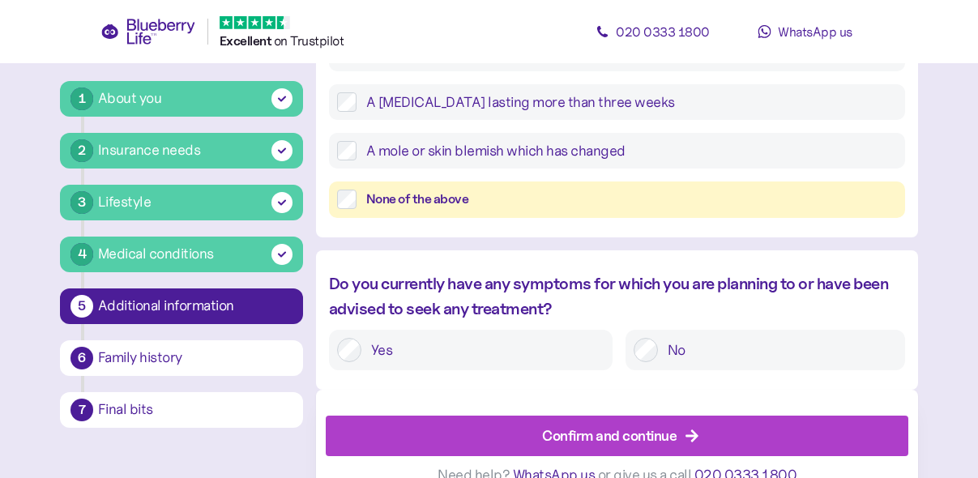
scroll to position [855, 0]
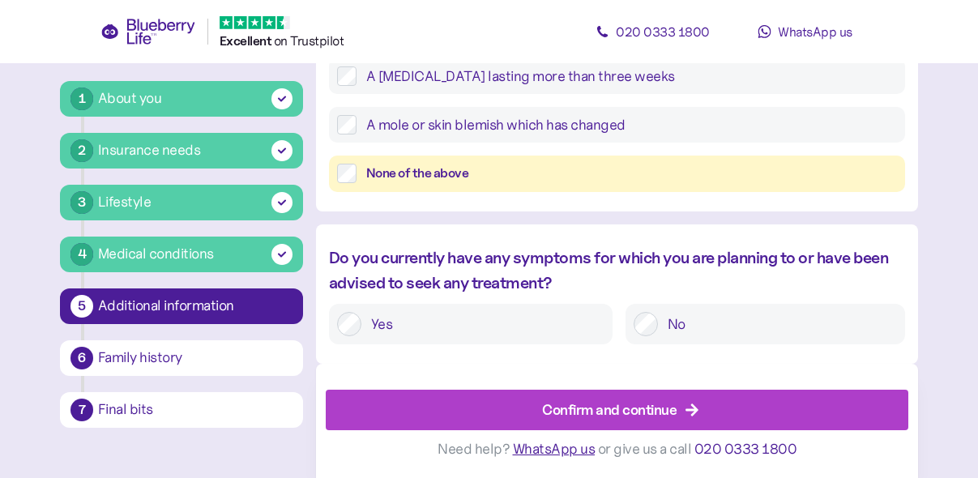
click at [664, 323] on label "No" at bounding box center [777, 324] width 239 height 24
click at [640, 409] on div "Confirm and continue" at bounding box center [609, 410] width 135 height 22
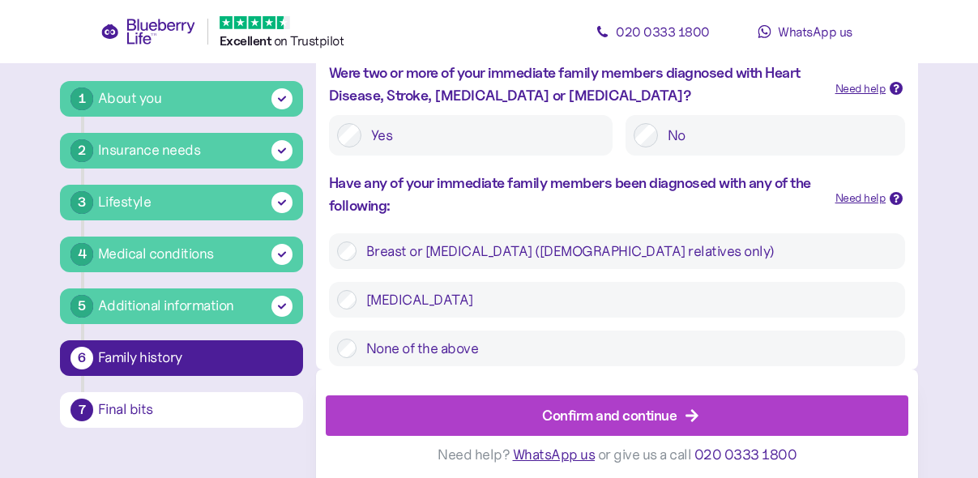
scroll to position [637, 0]
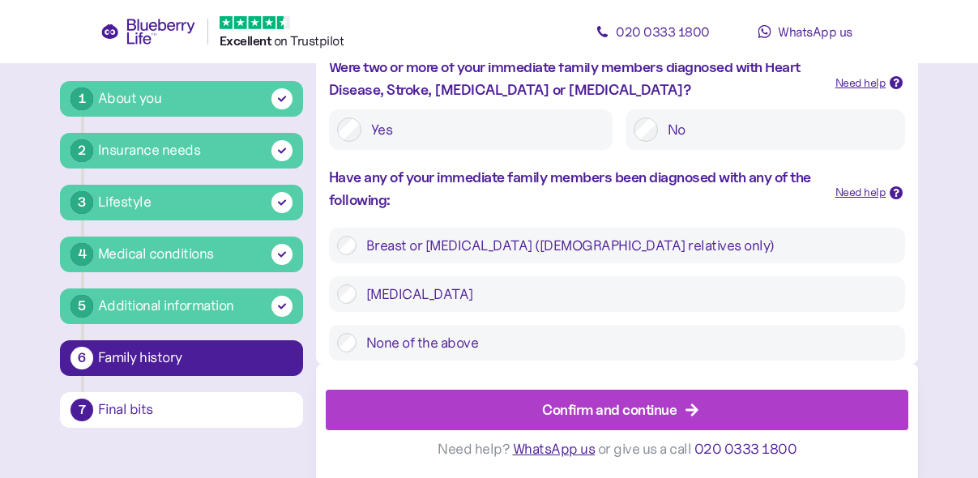
click at [580, 410] on div "Confirm and continue" at bounding box center [609, 410] width 135 height 22
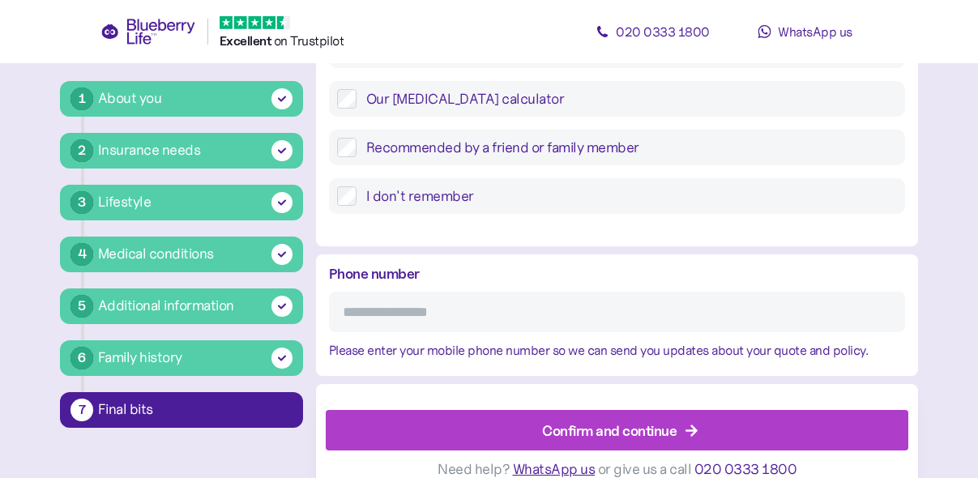
scroll to position [823, 0]
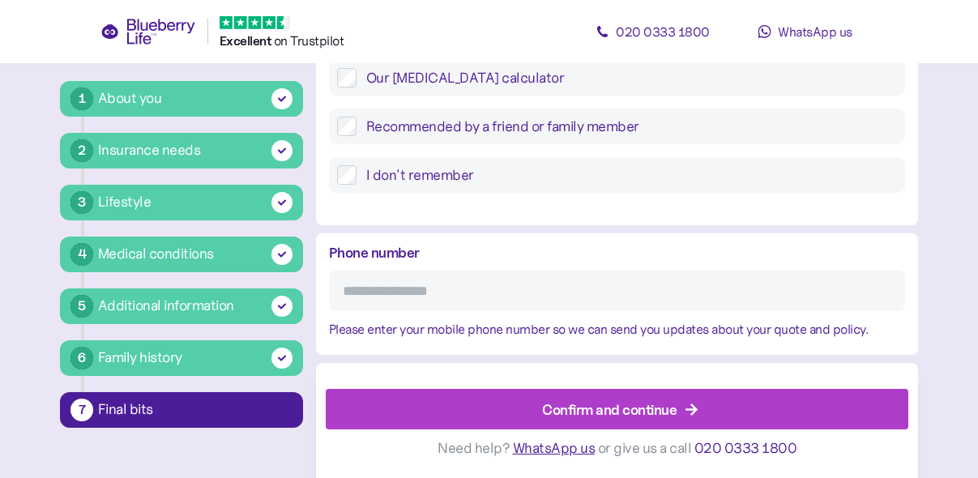
click at [465, 283] on input "Phone number" at bounding box center [617, 291] width 576 height 41
type input "**********"
click at [600, 415] on div "Confirm and continue" at bounding box center [609, 410] width 135 height 22
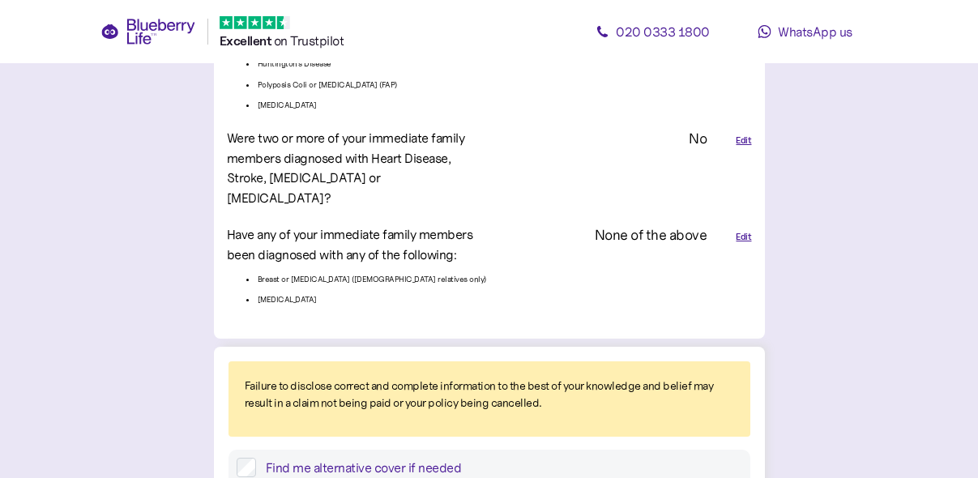
scroll to position [3877, 0]
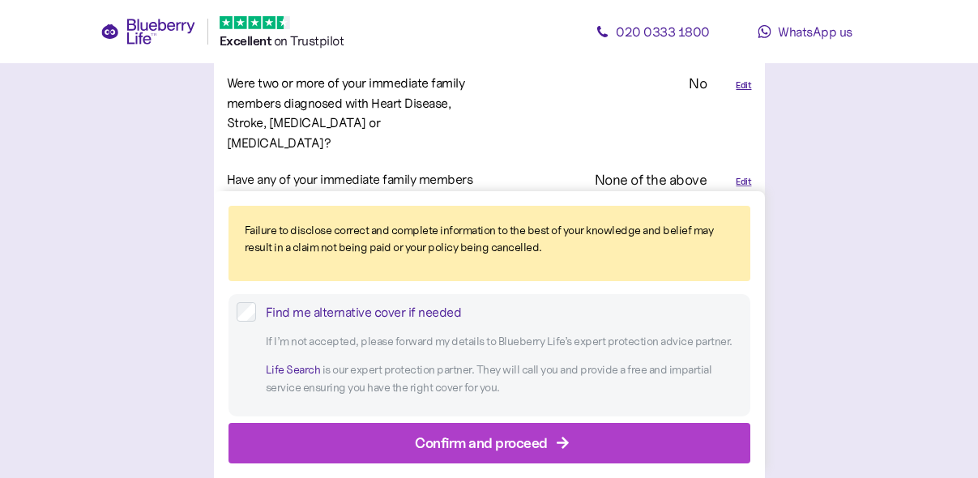
click at [507, 444] on div "Confirm and proceed" at bounding box center [481, 443] width 133 height 22
